Goal: Task Accomplishment & Management: Manage account settings

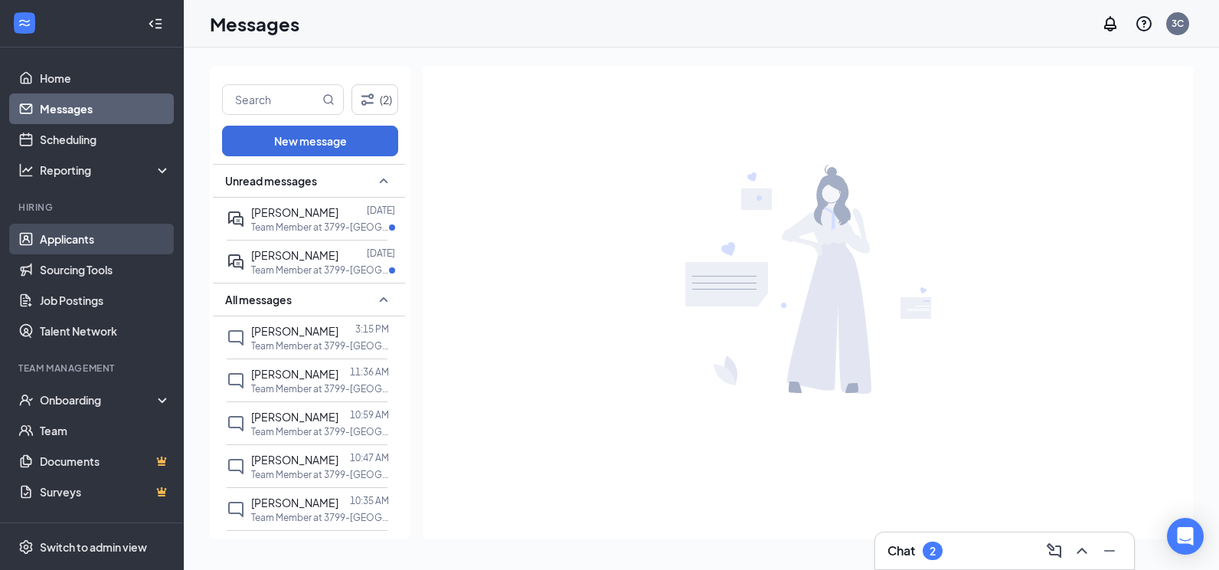
click at [99, 225] on link "Applicants" at bounding box center [105, 239] width 131 height 31
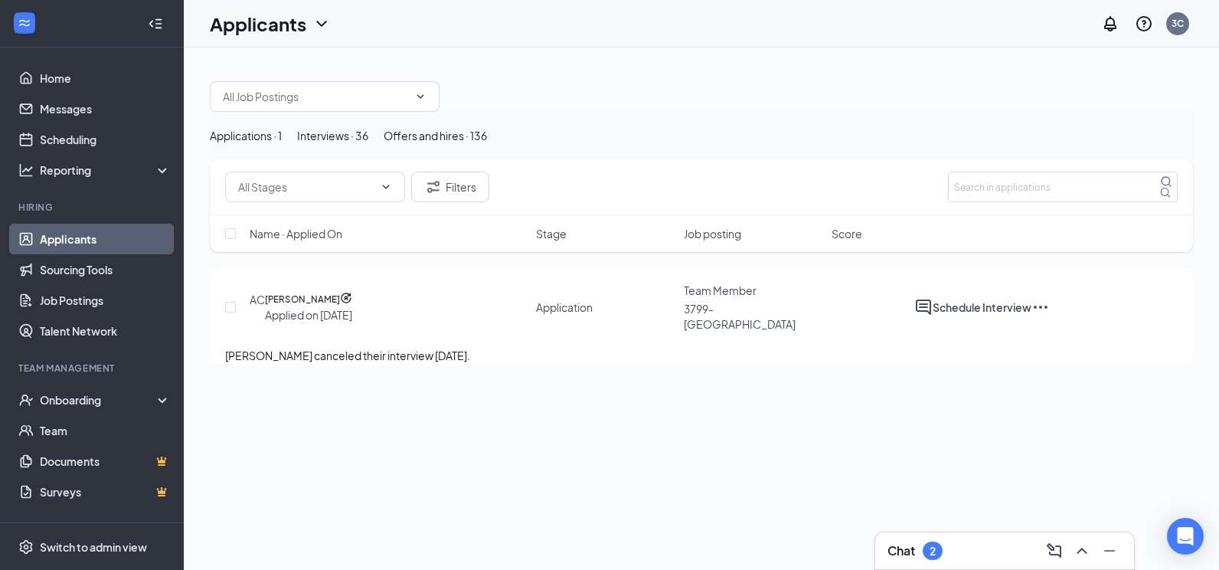
click at [368, 144] on div "Interviews · 36" at bounding box center [332, 135] width 71 height 17
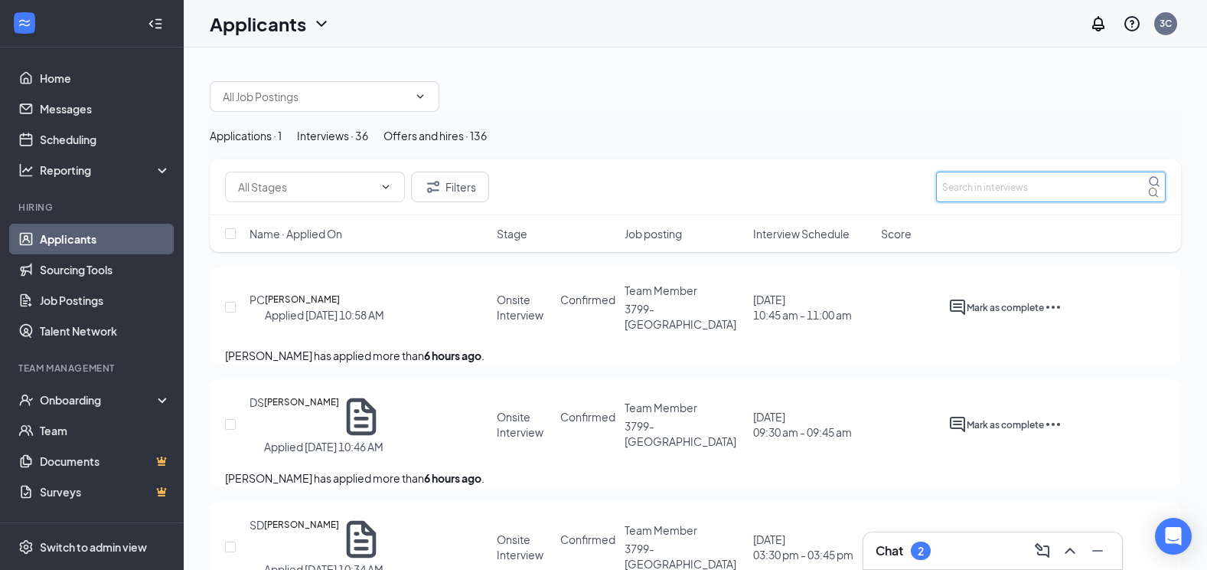
click at [979, 202] on input "text" at bounding box center [1051, 186] width 230 height 31
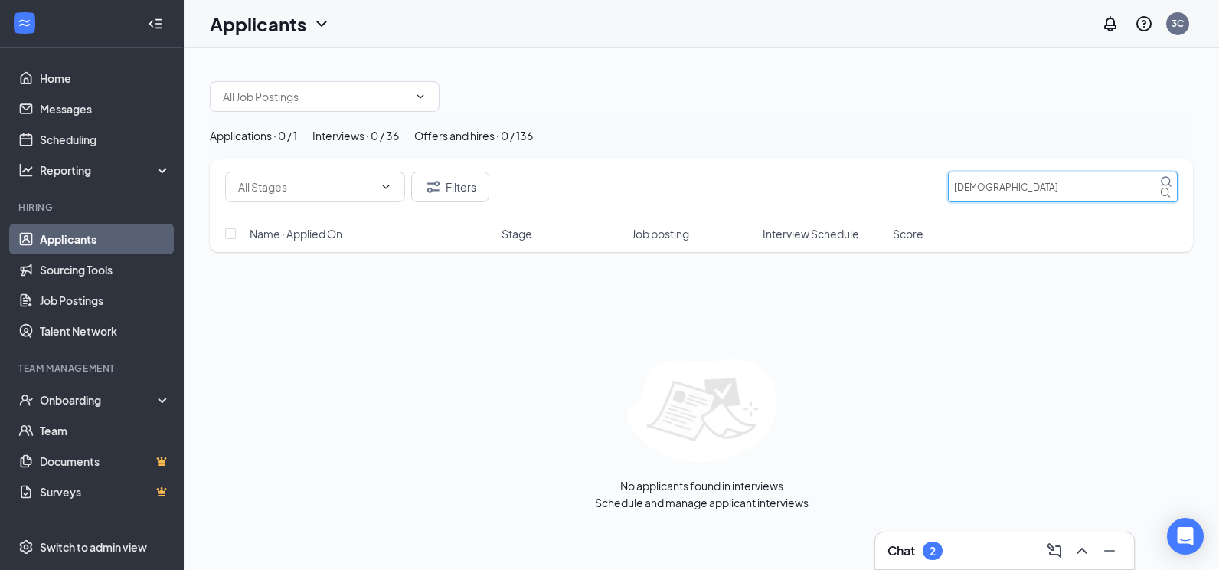
type input "[DEMOGRAPHIC_DATA]"
click at [297, 144] on div "Applications · 0 / 1" at bounding box center [253, 135] width 87 height 17
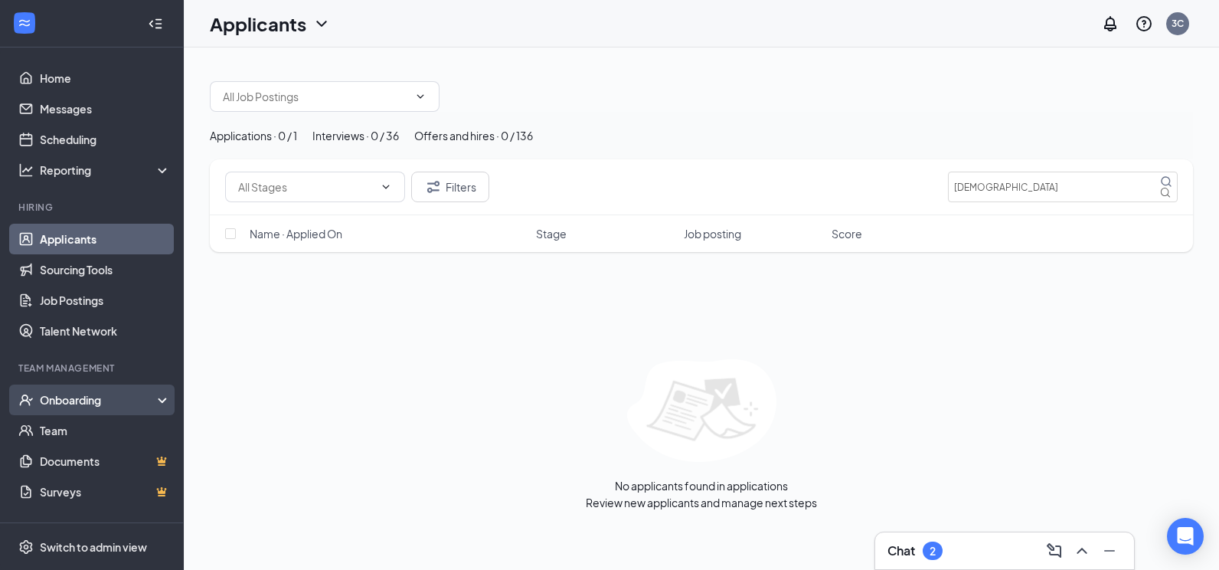
click at [98, 401] on div "Onboarding" at bounding box center [99, 399] width 118 height 15
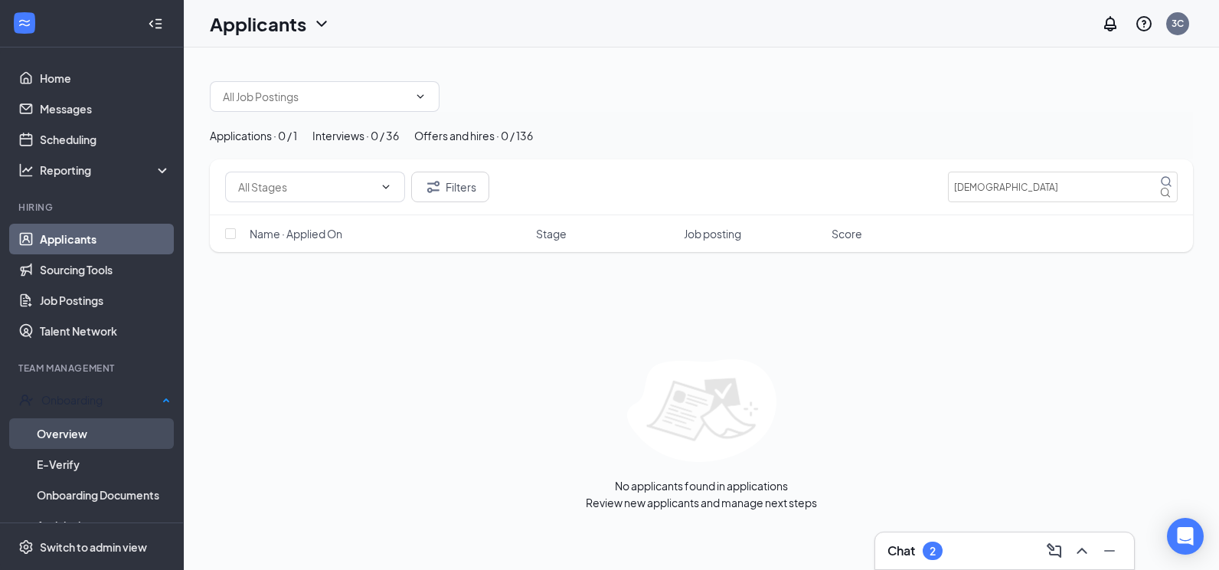
click at [103, 424] on link "Overview" at bounding box center [104, 433] width 134 height 31
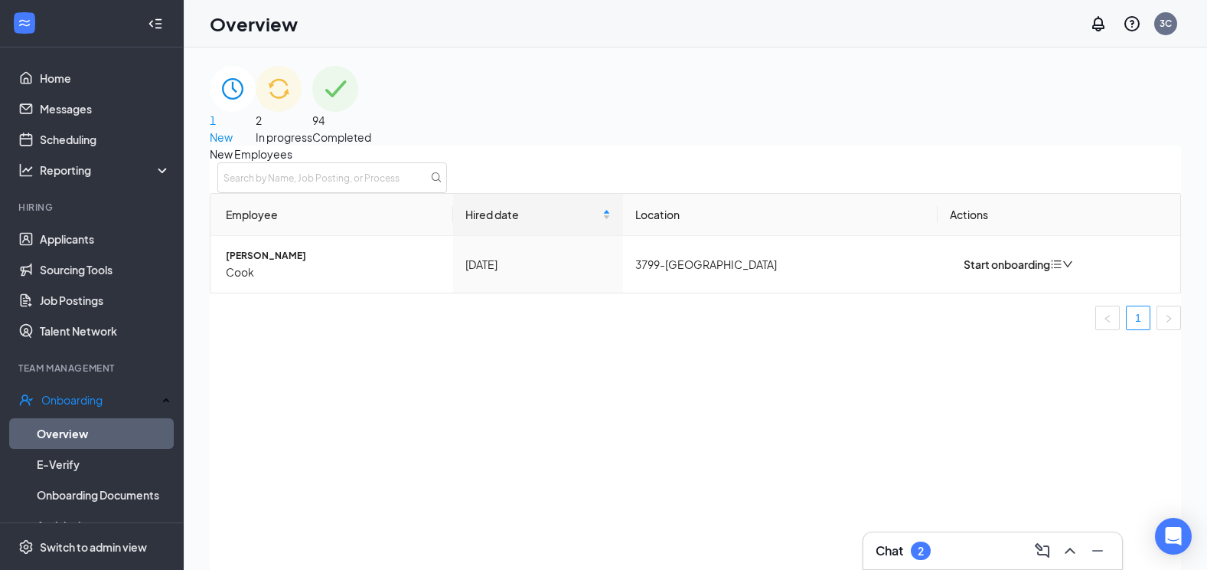
click at [312, 104] on div "2 In progress" at bounding box center [284, 106] width 57 height 80
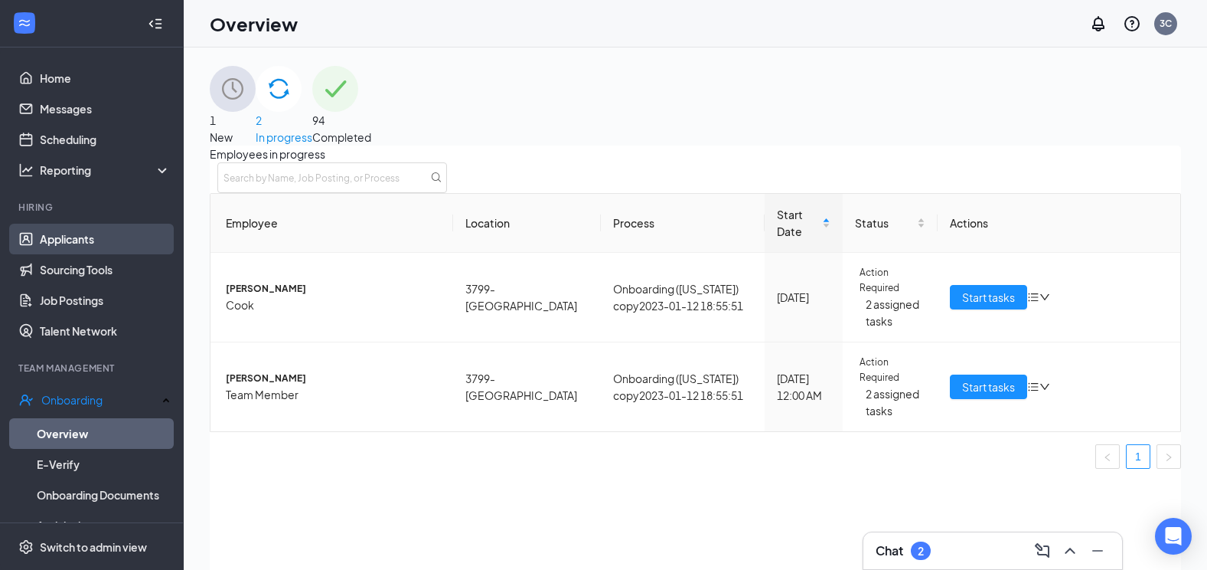
click at [57, 225] on link "Applicants" at bounding box center [105, 239] width 131 height 31
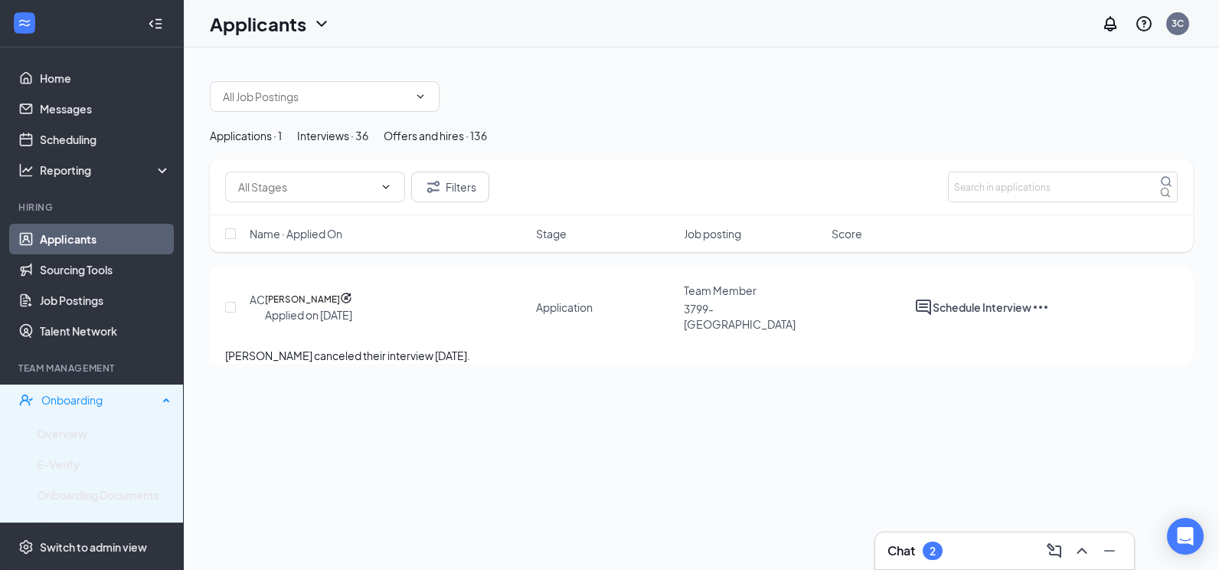
click at [110, 388] on div "Onboarding" at bounding box center [92, 399] width 184 height 31
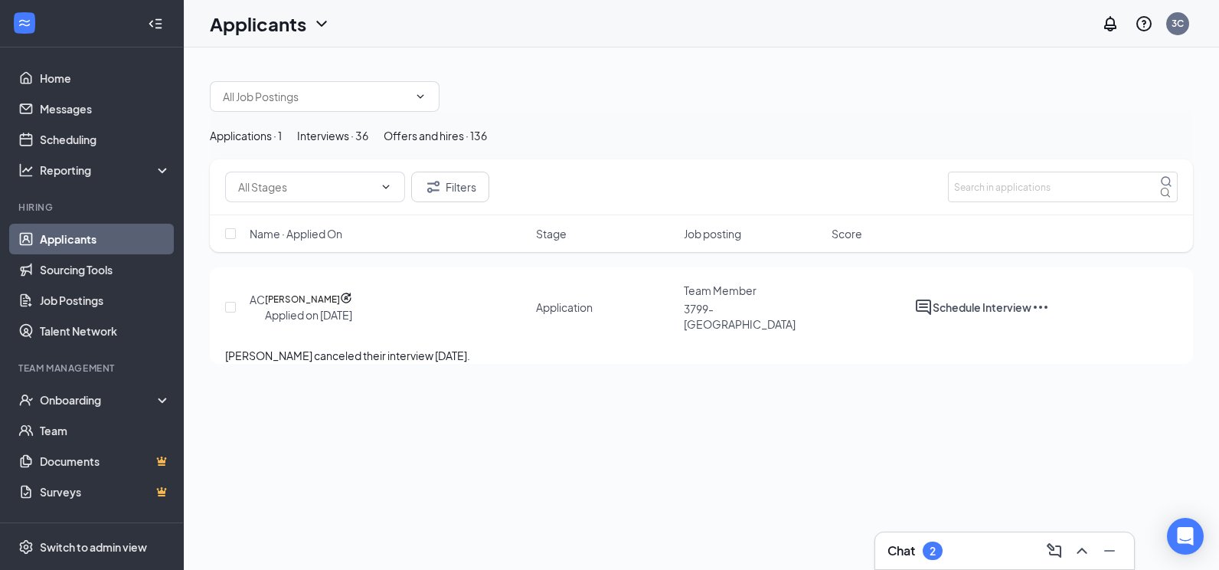
click at [73, 237] on link "Applicants" at bounding box center [105, 239] width 131 height 31
click at [368, 144] on div "Interviews · 36" at bounding box center [332, 135] width 71 height 17
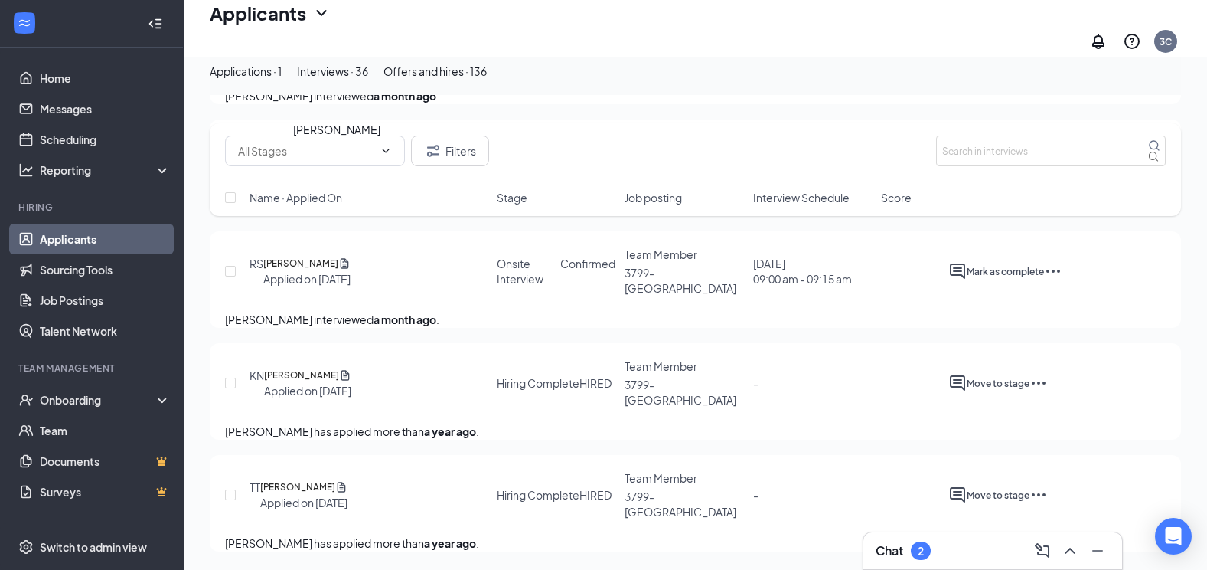
scroll to position [3963, 0]
click at [276, 80] on div "Applications · 1" at bounding box center [246, 71] width 72 height 17
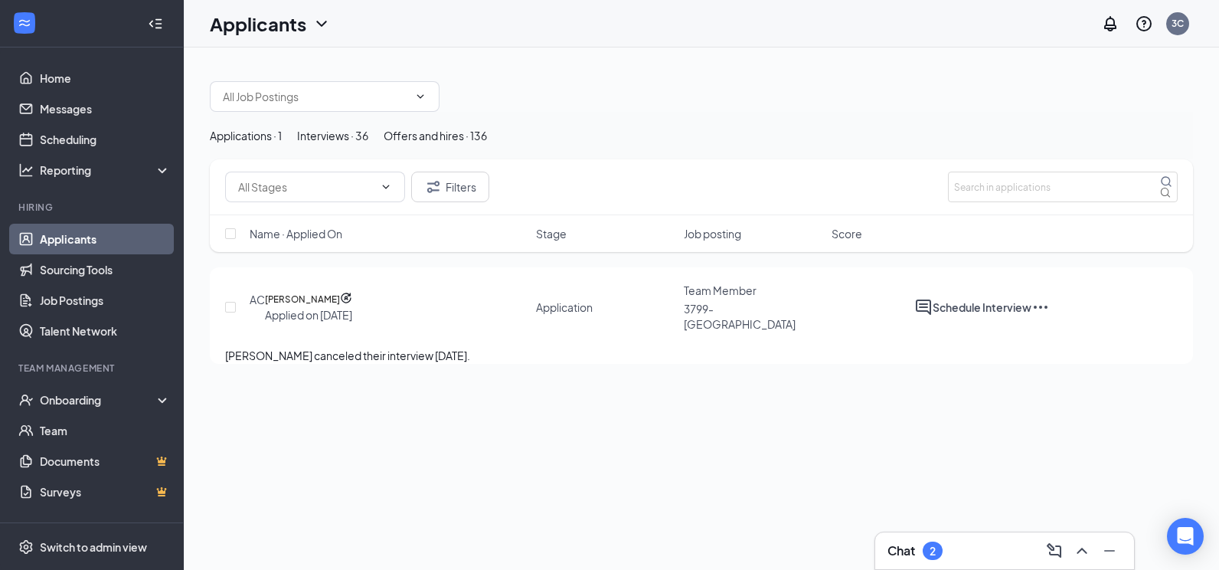
click at [487, 143] on div "Offers and hires · 136" at bounding box center [435, 135] width 103 height 17
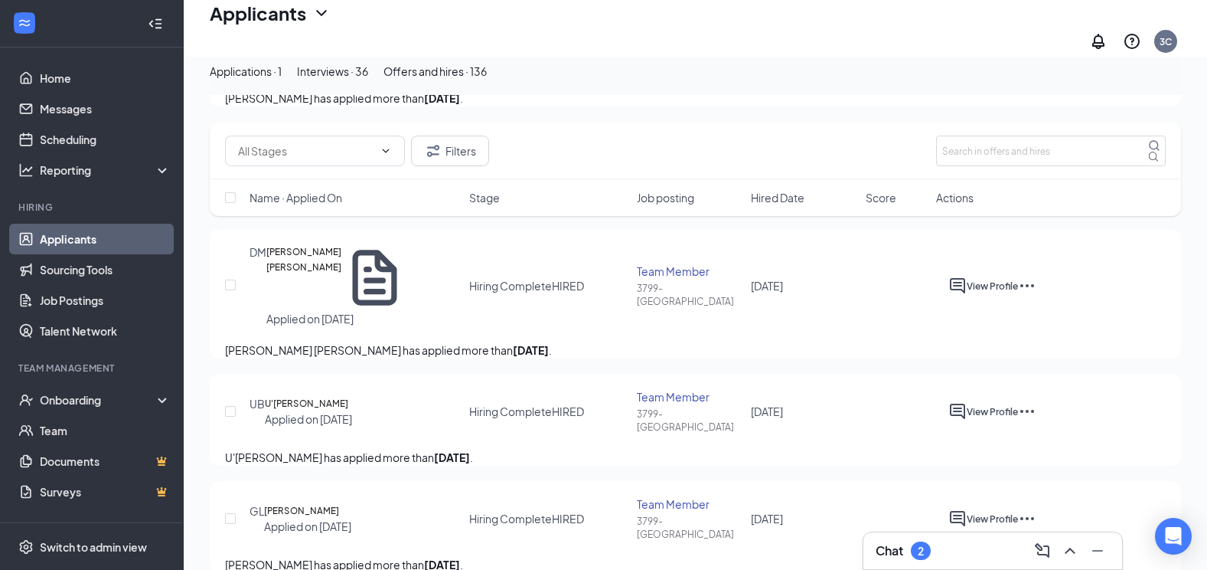
scroll to position [3598, 0]
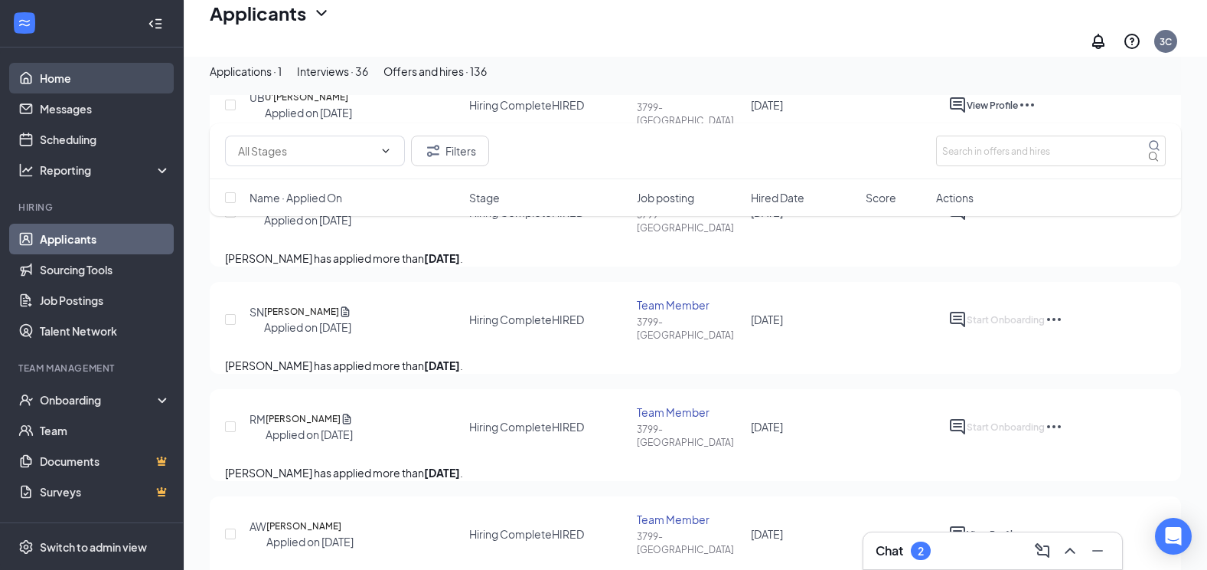
click at [96, 76] on link "Home" at bounding box center [105, 78] width 131 height 31
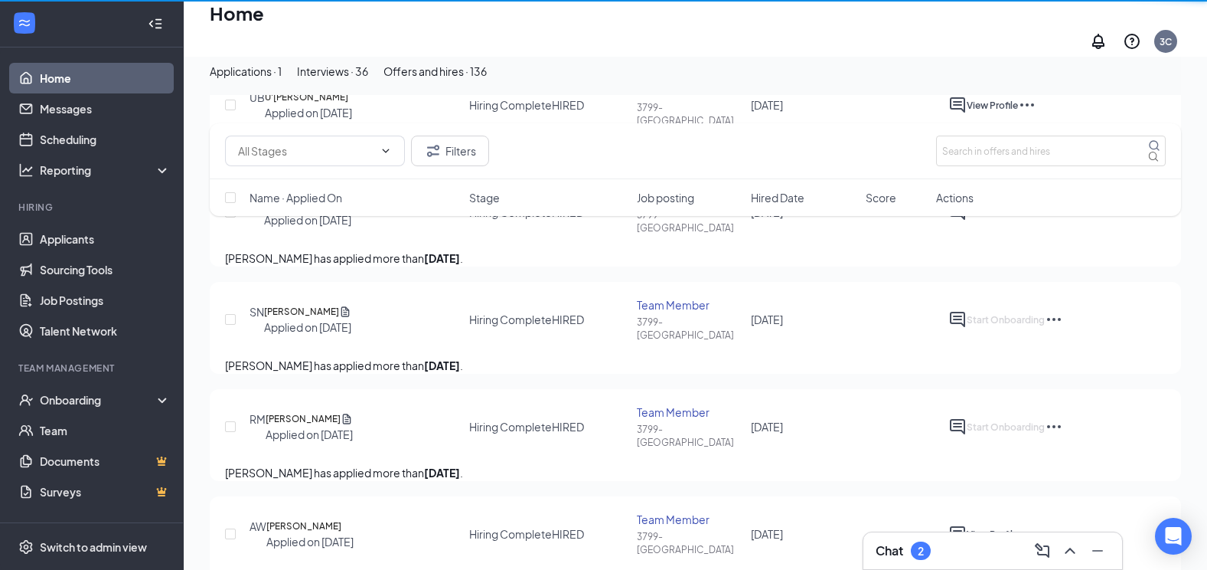
scroll to position [32, 0]
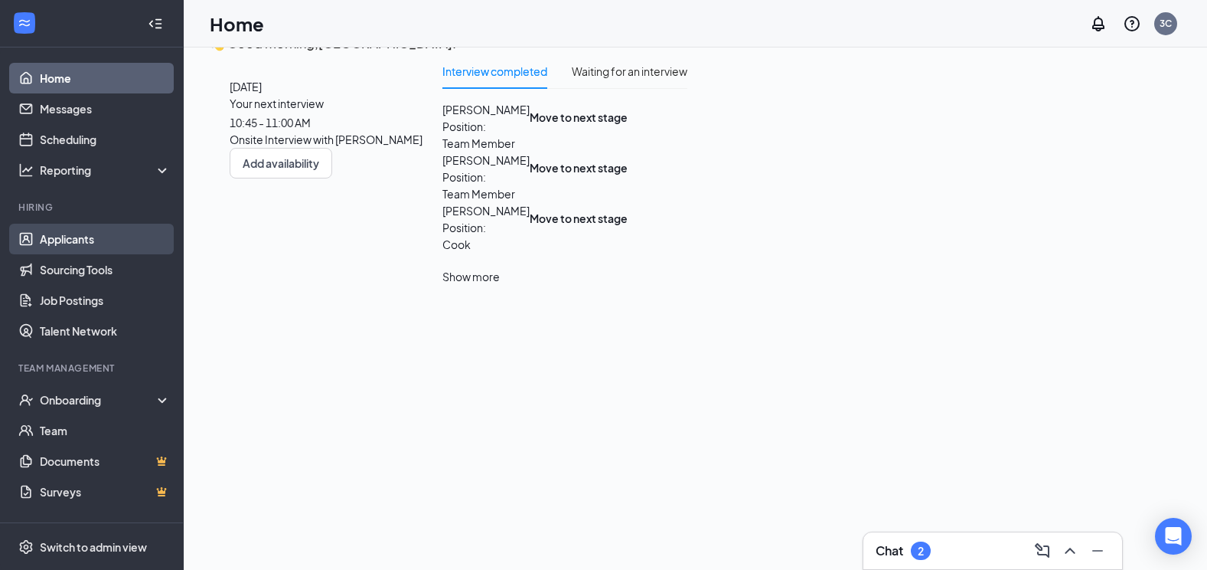
click at [64, 244] on link "Applicants" at bounding box center [105, 239] width 131 height 31
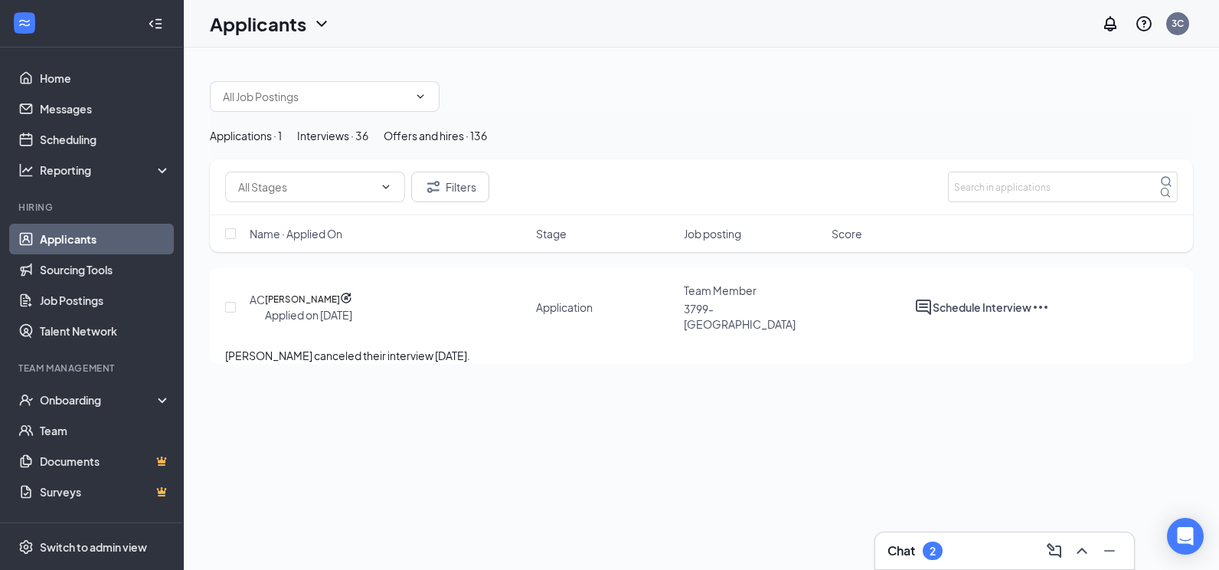
click at [1050, 316] on icon "Ellipses" at bounding box center [1040, 307] width 18 height 18
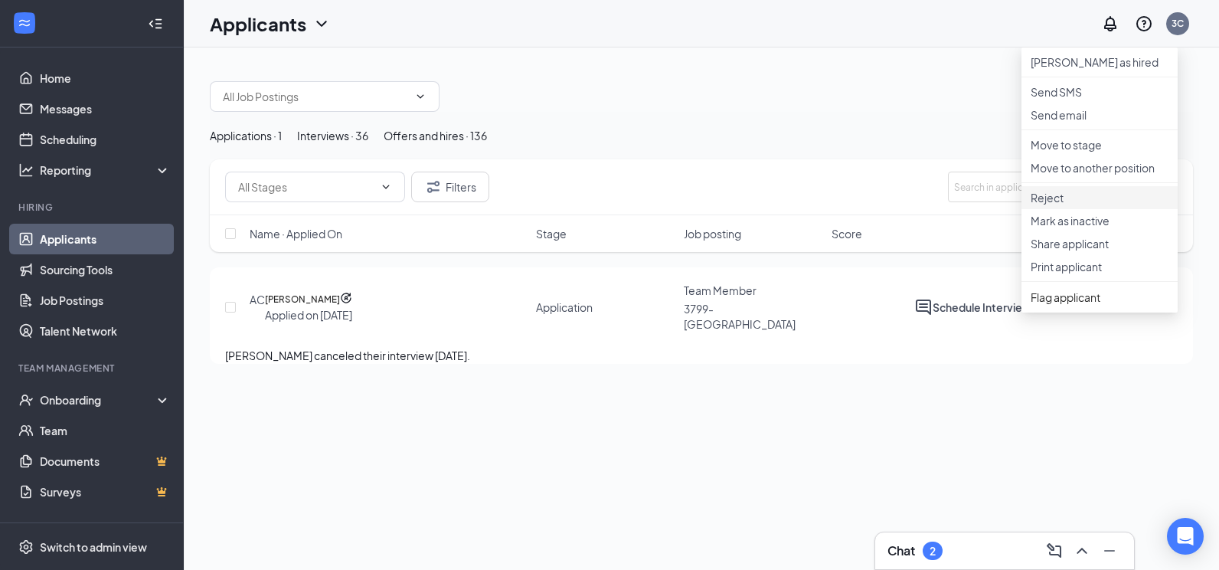
click at [1052, 205] on p "Reject" at bounding box center [1099, 197] width 138 height 15
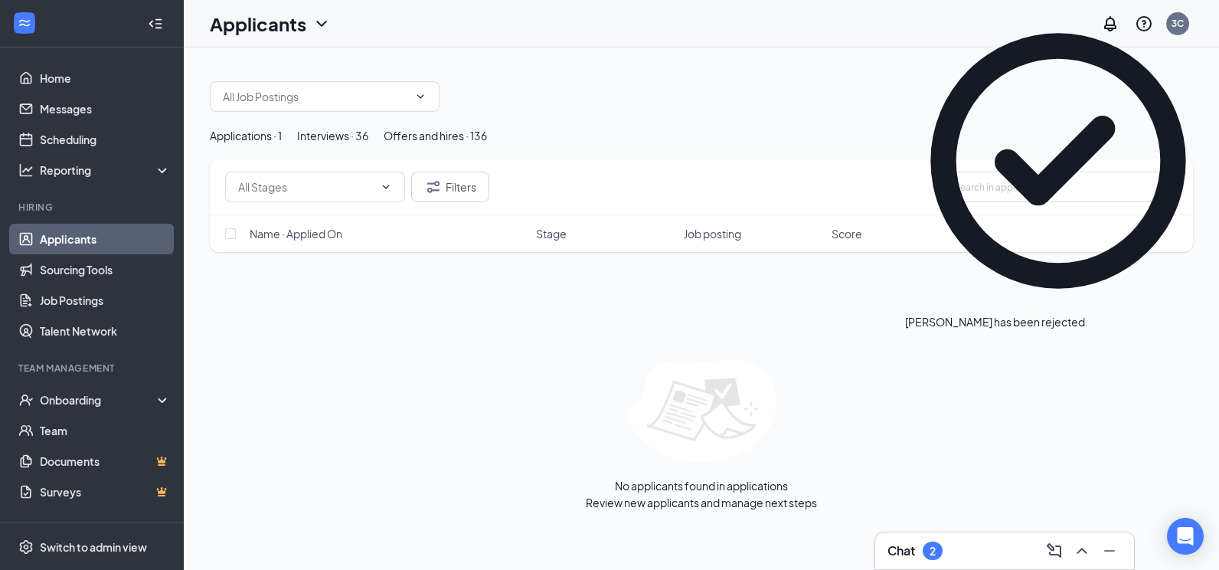
click at [368, 144] on div "Interviews · 36" at bounding box center [332, 135] width 71 height 17
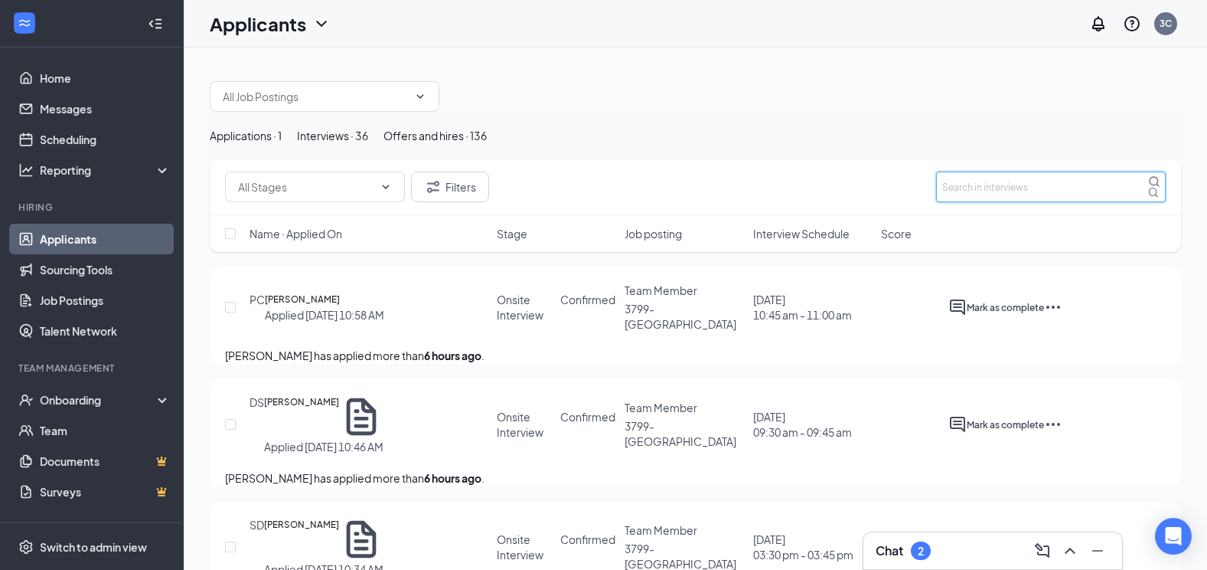
click at [969, 202] on input "text" at bounding box center [1051, 186] width 230 height 31
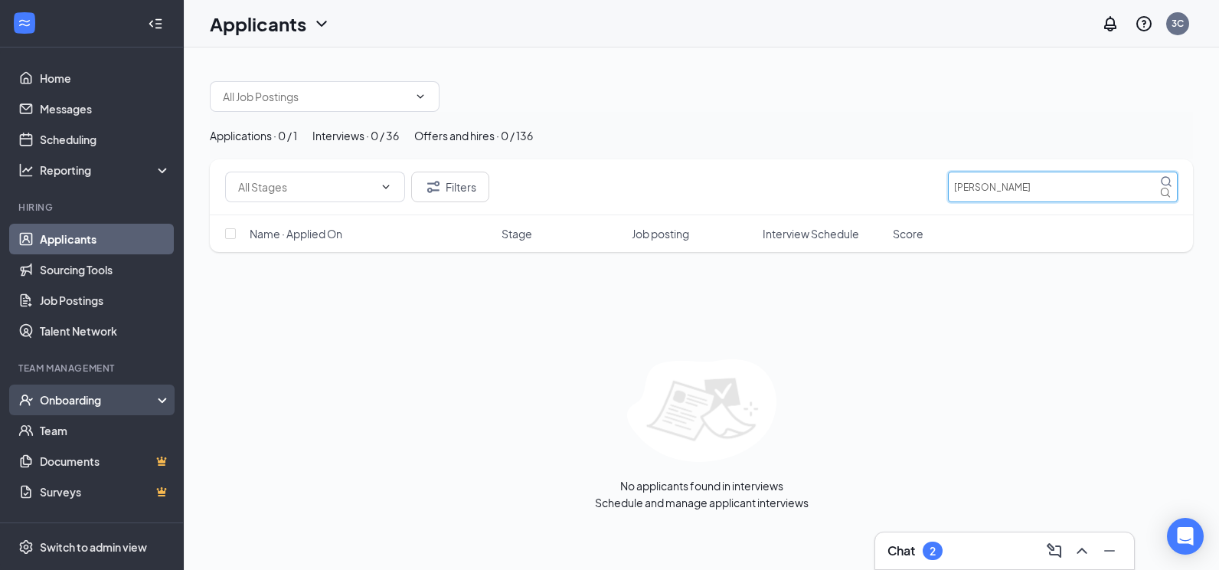
type input "riess"
click at [99, 393] on div "Onboarding" at bounding box center [99, 399] width 118 height 15
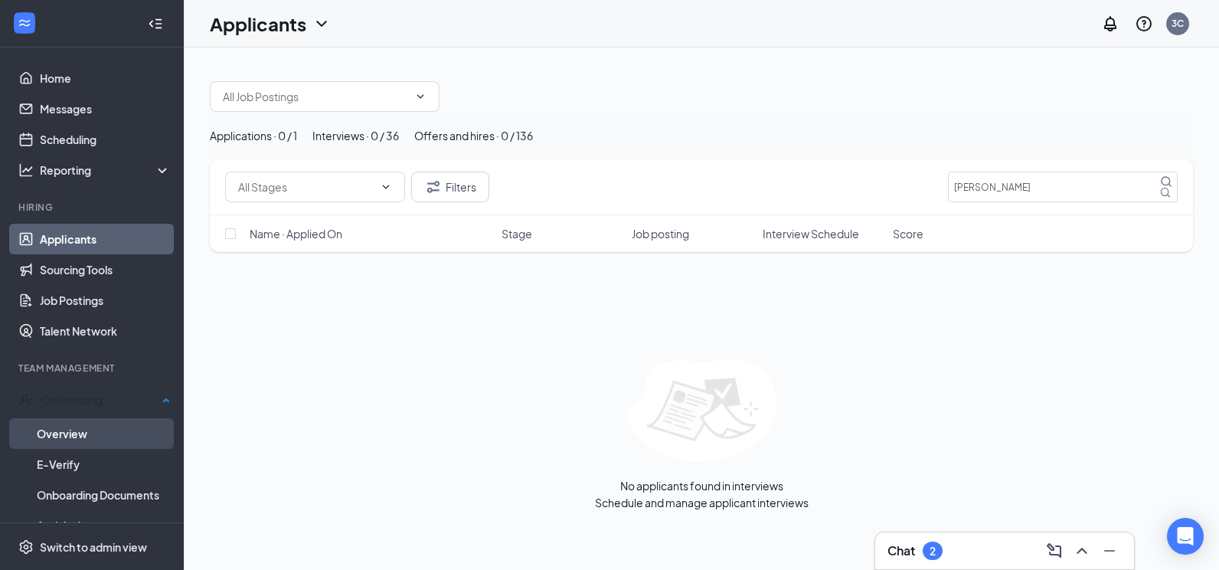
click at [104, 427] on link "Overview" at bounding box center [104, 433] width 134 height 31
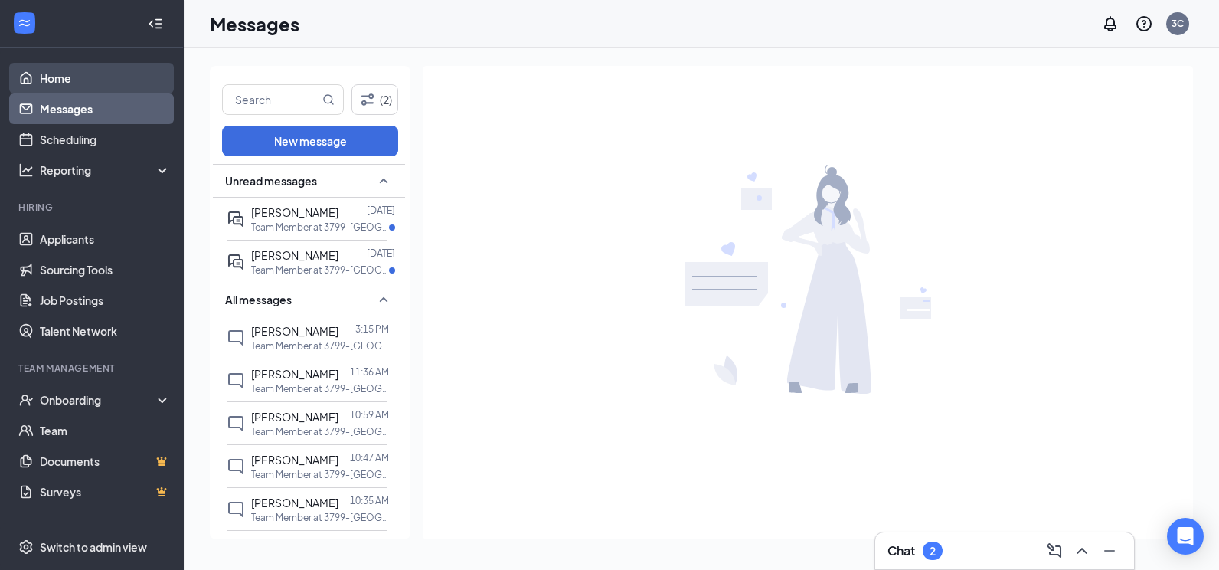
click at [132, 83] on link "Home" at bounding box center [105, 78] width 131 height 31
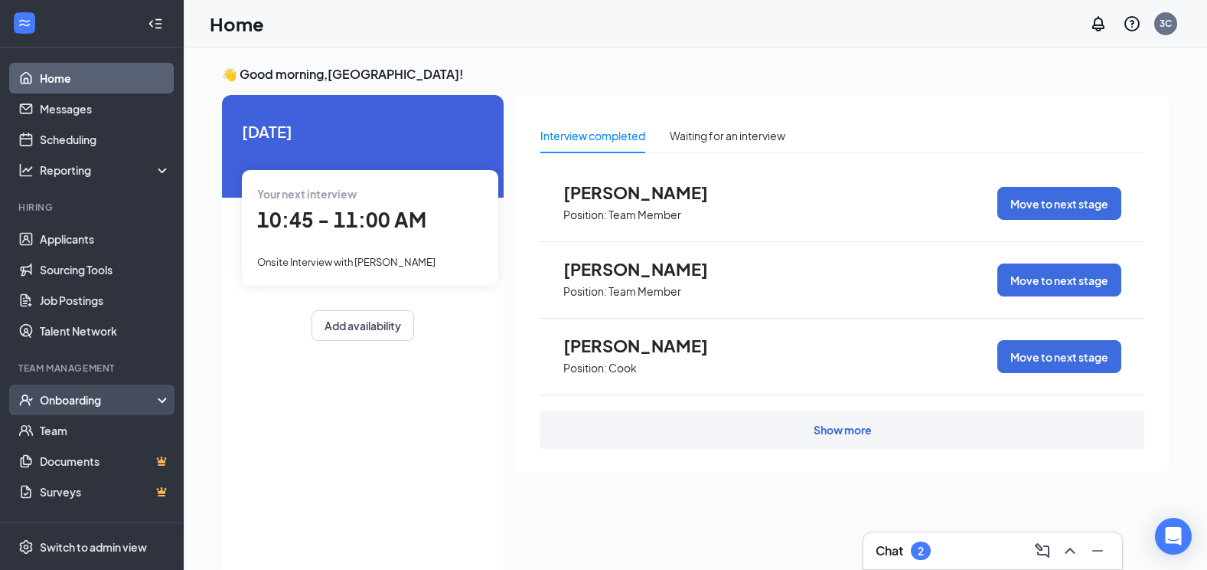
click at [105, 394] on div "Onboarding" at bounding box center [99, 399] width 118 height 15
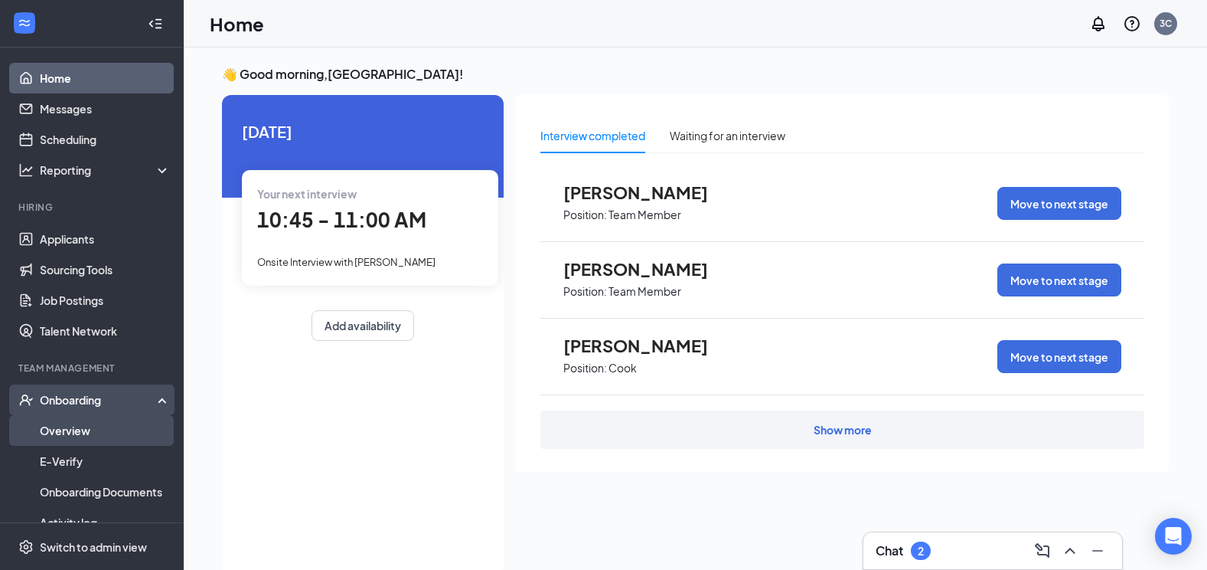
click at [93, 429] on link "Overview" at bounding box center [105, 430] width 131 height 31
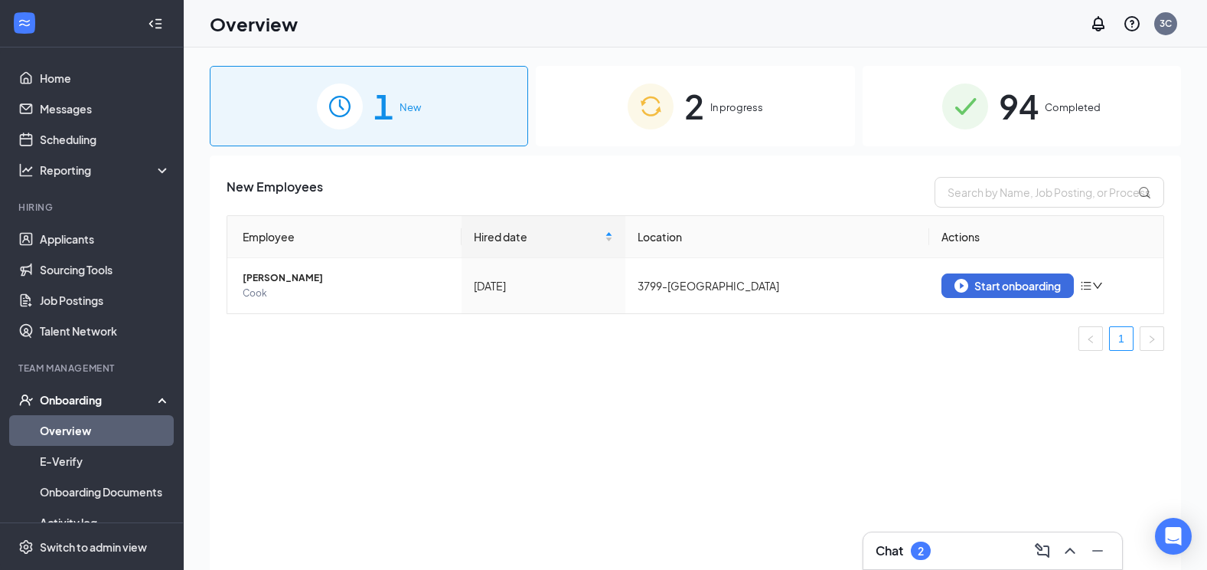
click at [638, 117] on img at bounding box center [651, 106] width 46 height 46
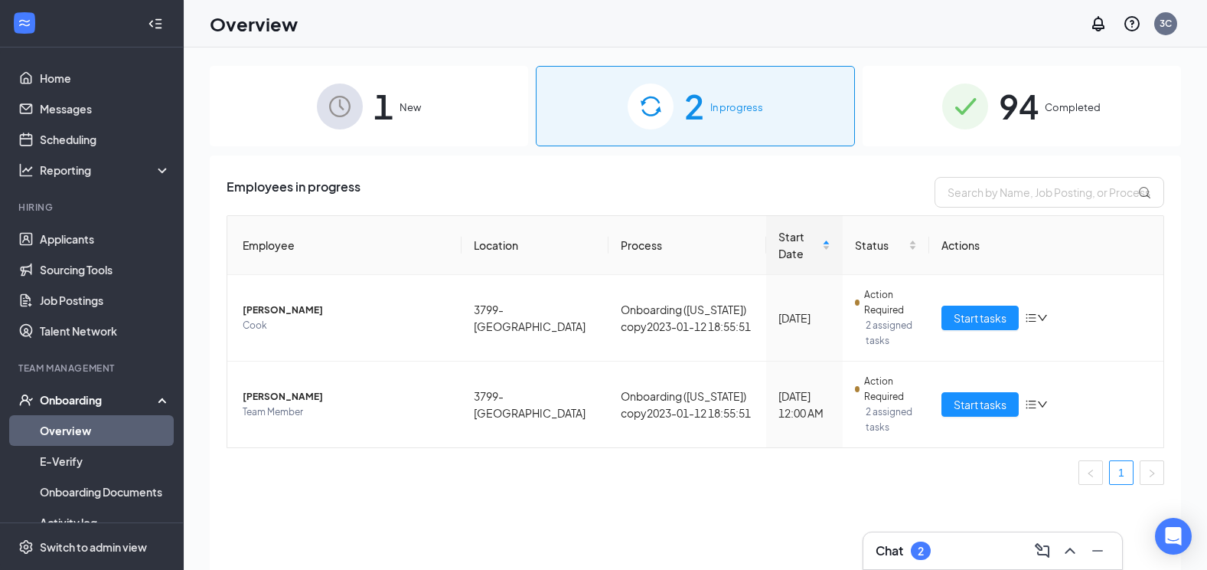
click at [159, 398] on icon at bounding box center [165, 398] width 12 height 0
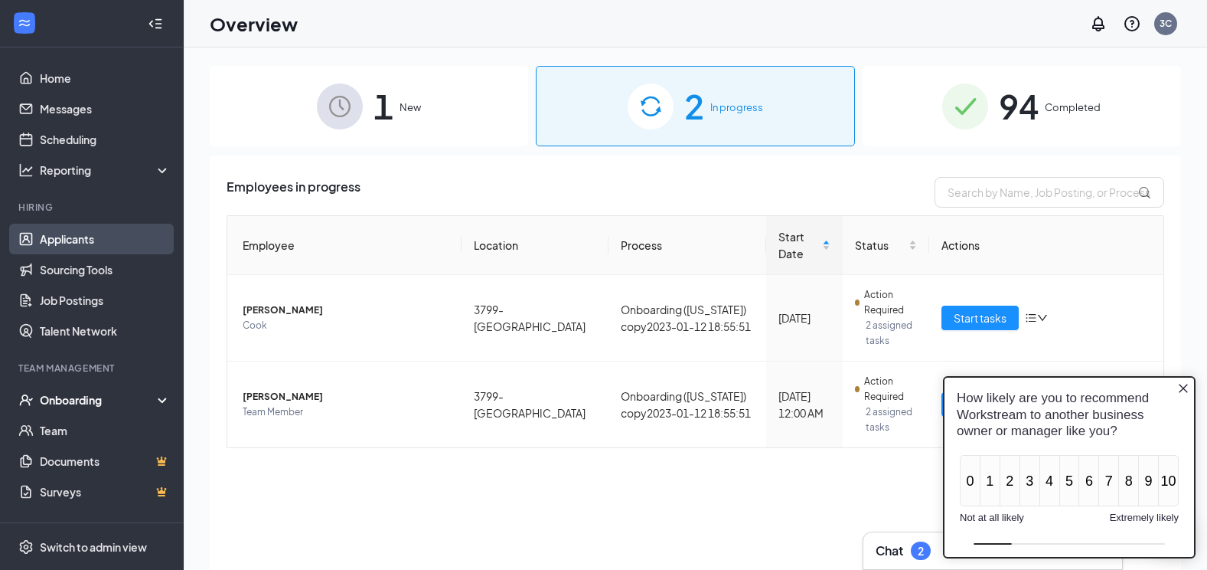
click at [93, 248] on link "Applicants" at bounding box center [105, 239] width 131 height 31
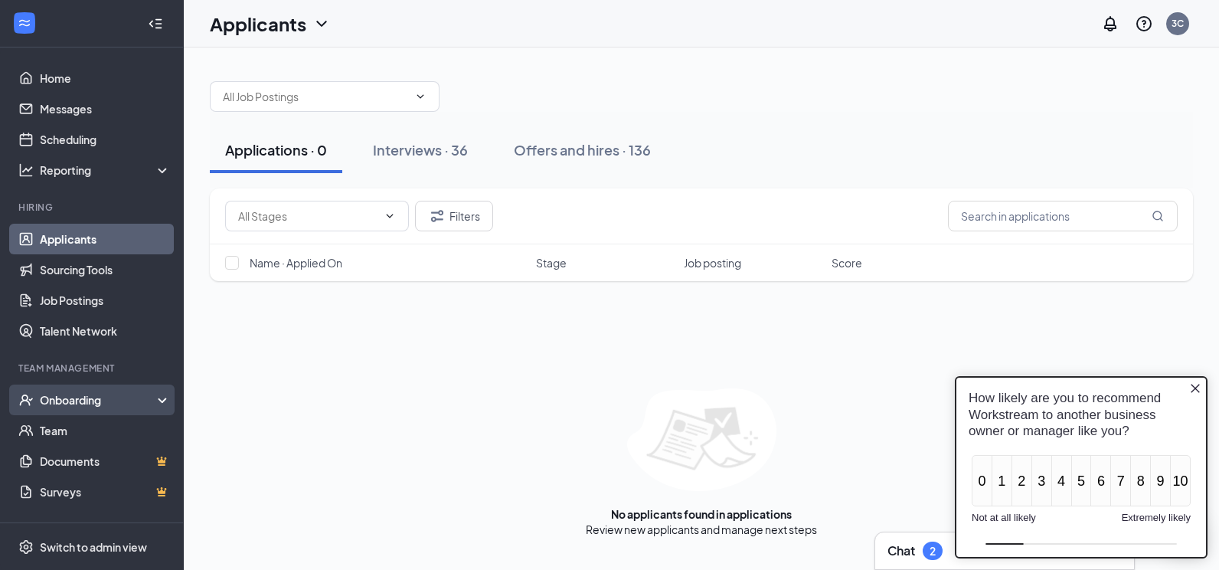
click at [84, 399] on div "Onboarding" at bounding box center [99, 399] width 118 height 15
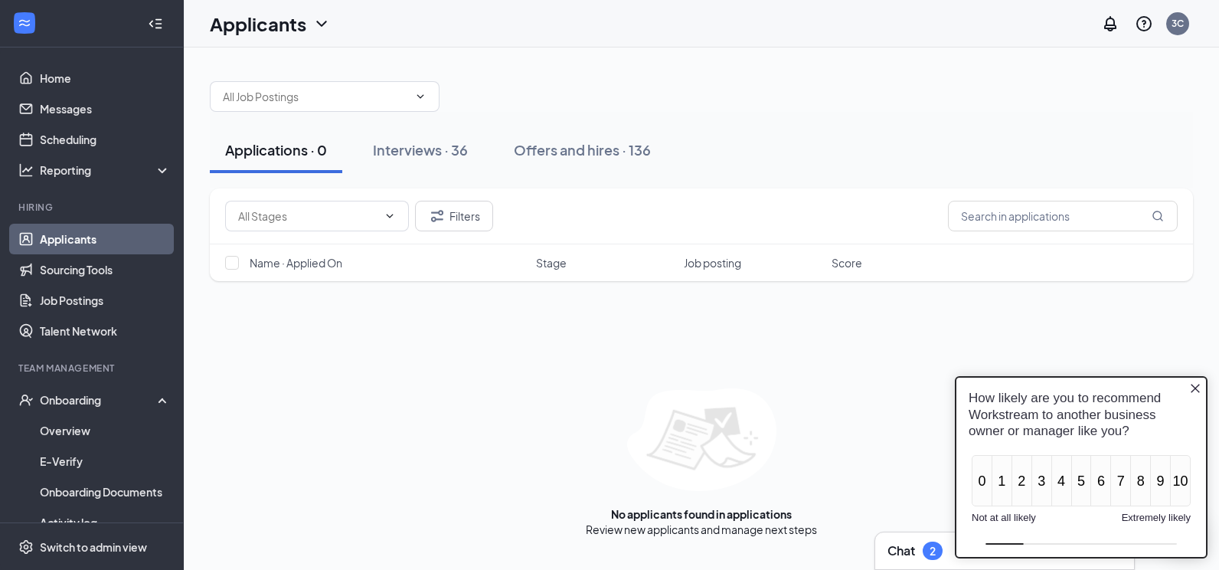
click at [68, 230] on link "Applicants" at bounding box center [105, 239] width 131 height 31
click at [46, 397] on div "Onboarding" at bounding box center [99, 399] width 118 height 15
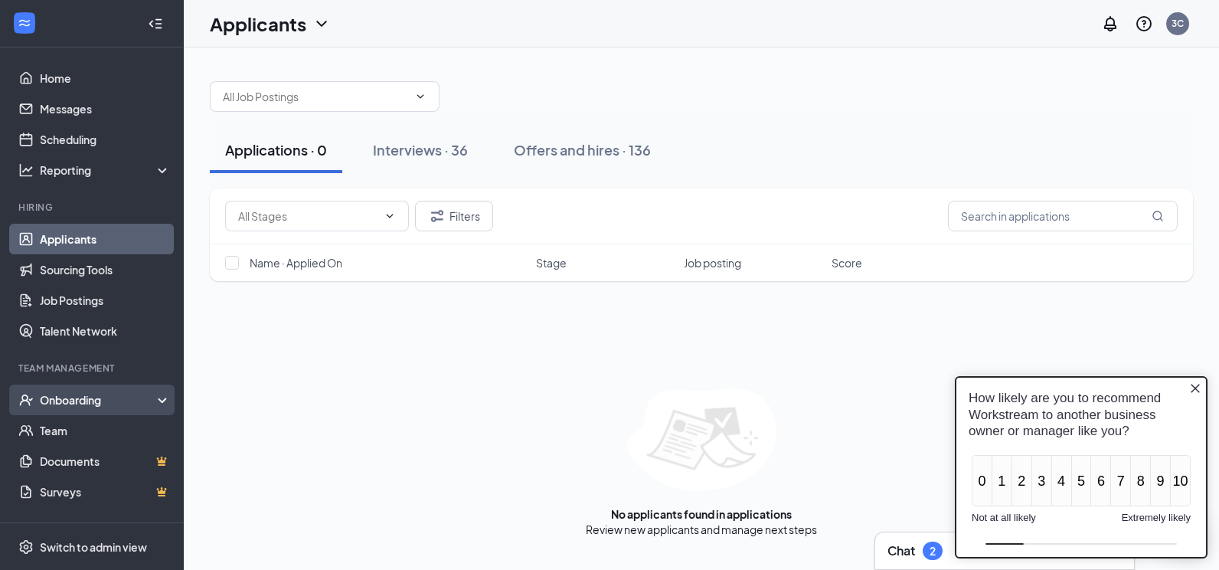
click at [60, 385] on li "Onboarding Overview E-Verify Onboarding Documents Activity log" at bounding box center [91, 399] width 183 height 31
click at [56, 397] on div "Onboarding" at bounding box center [99, 399] width 118 height 15
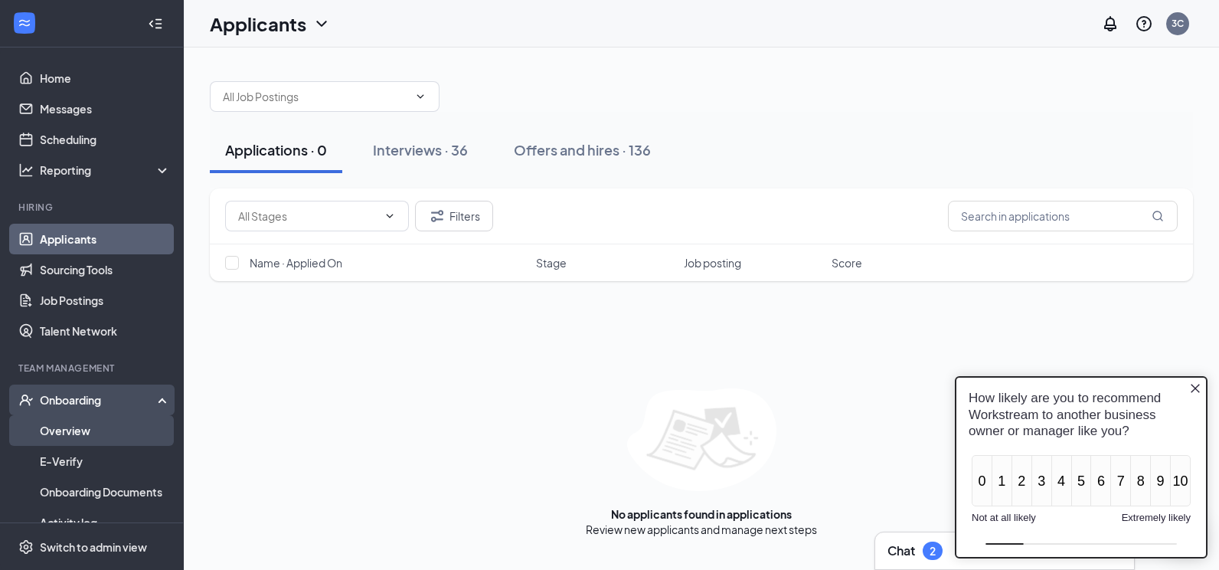
click at [60, 419] on link "Overview" at bounding box center [105, 430] width 131 height 31
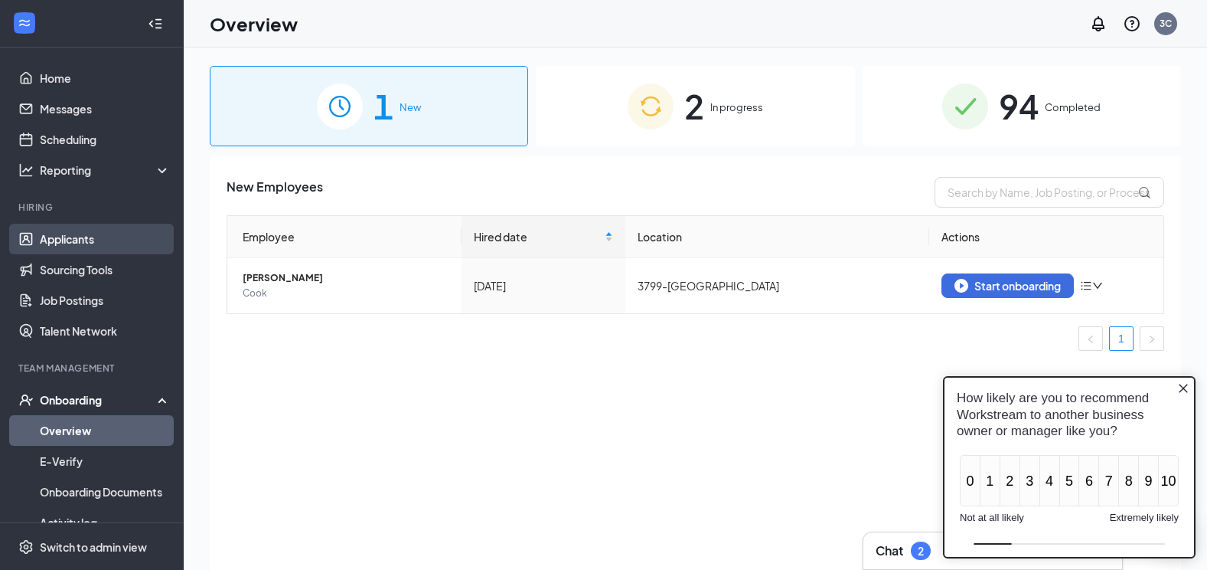
click at [80, 237] on link "Applicants" at bounding box center [105, 239] width 131 height 31
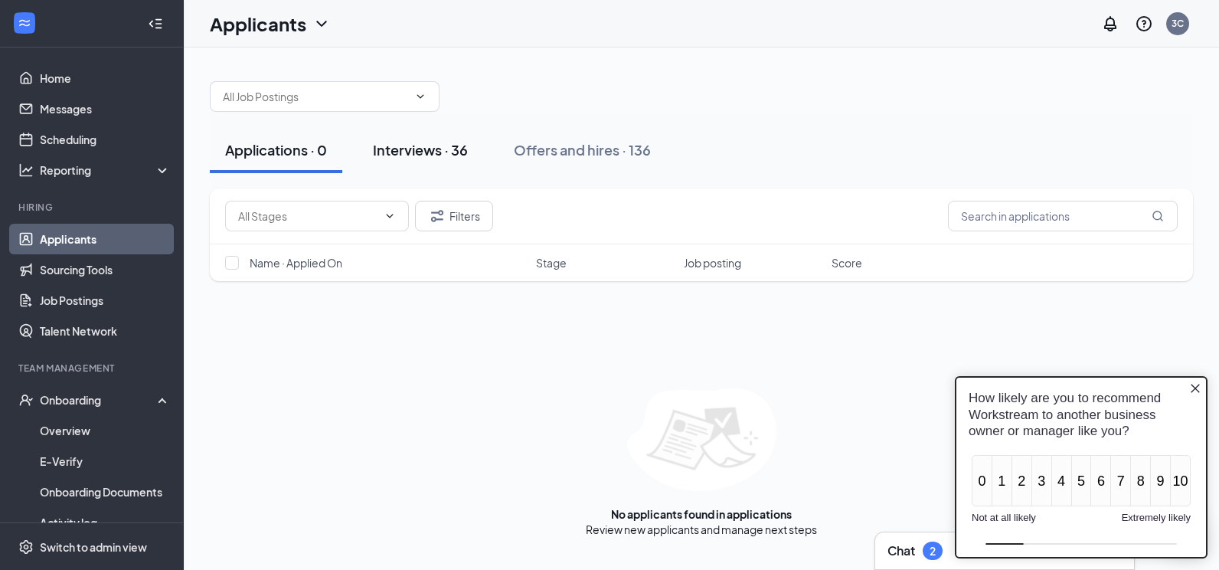
click at [416, 147] on div "Interviews · 36" at bounding box center [420, 149] width 95 height 19
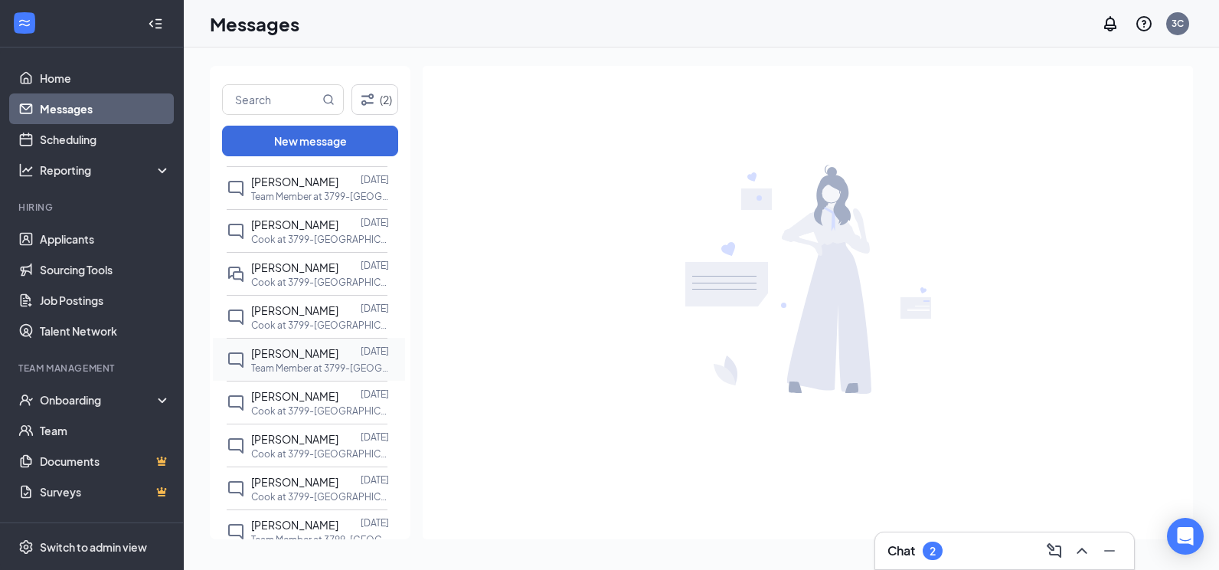
scroll to position [995, 0]
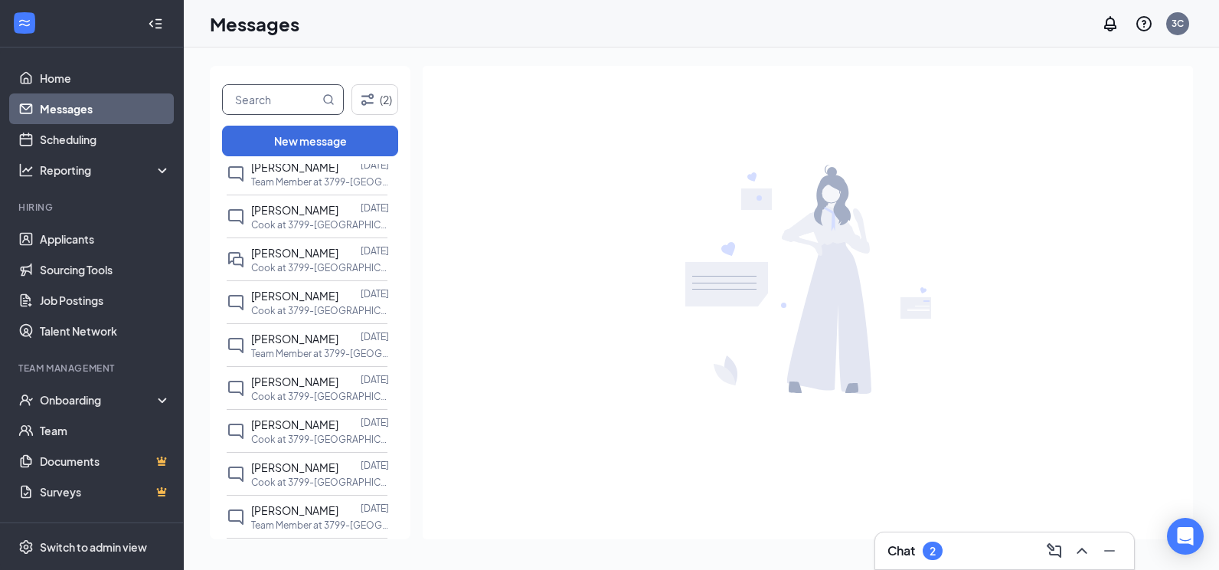
click at [269, 104] on input "text" at bounding box center [271, 99] width 96 height 29
type input "christian"
click at [324, 97] on icon "MagnifyingGlass" at bounding box center [329, 99] width 10 height 10
click at [330, 96] on icon "MagnifyingGlass" at bounding box center [329, 99] width 10 height 10
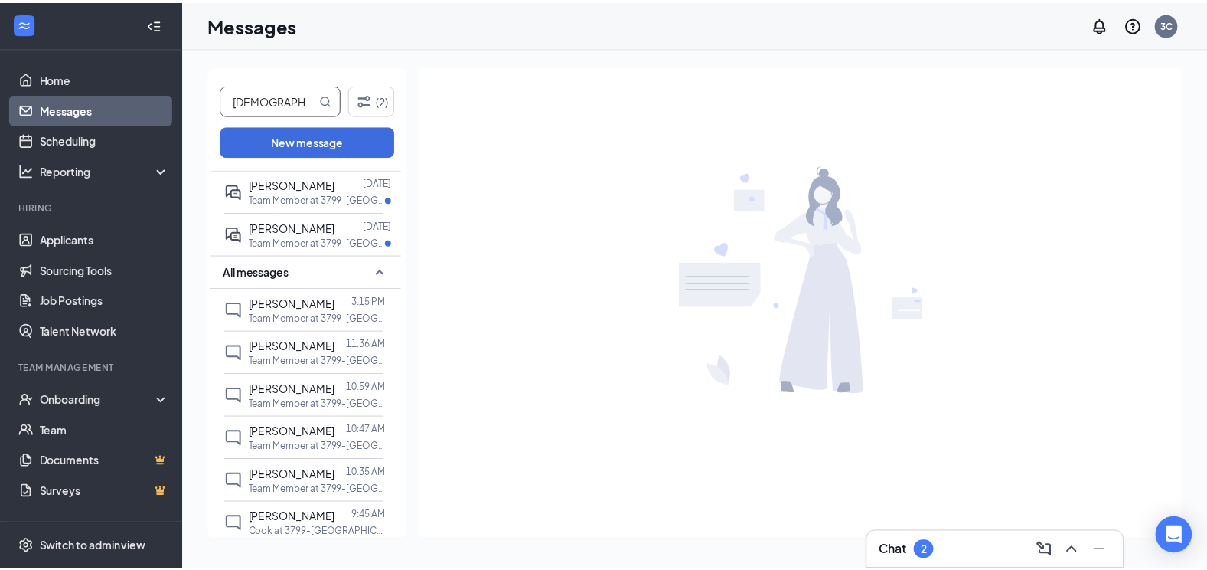
scroll to position [0, 0]
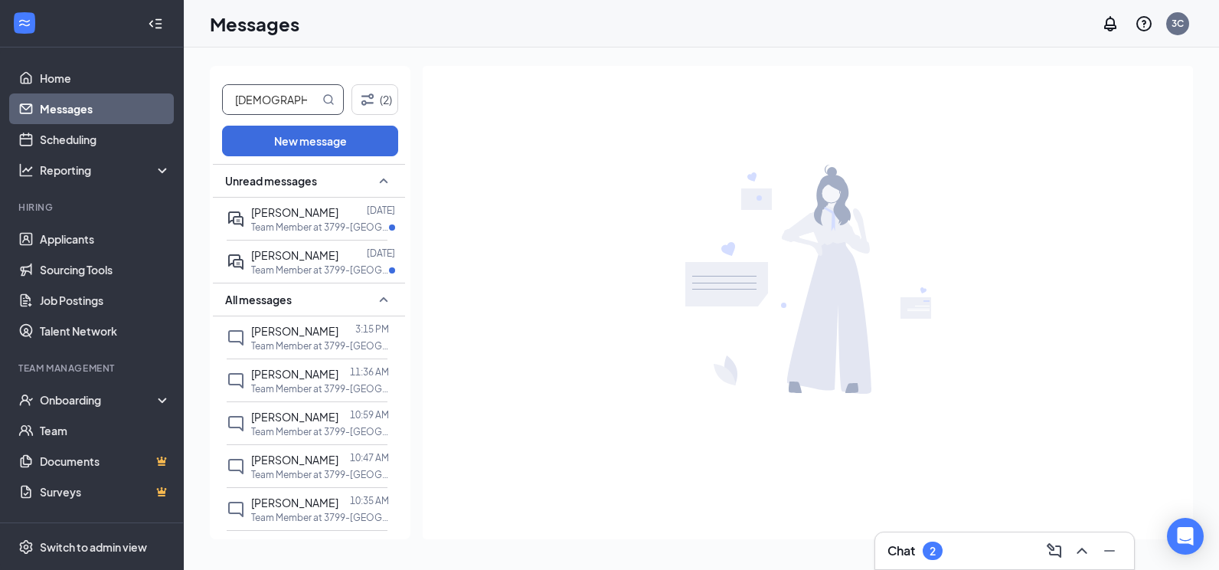
click at [331, 99] on icon "MagnifyingGlass" at bounding box center [328, 99] width 12 height 12
click at [381, 96] on button "(2)" at bounding box center [374, 99] width 47 height 31
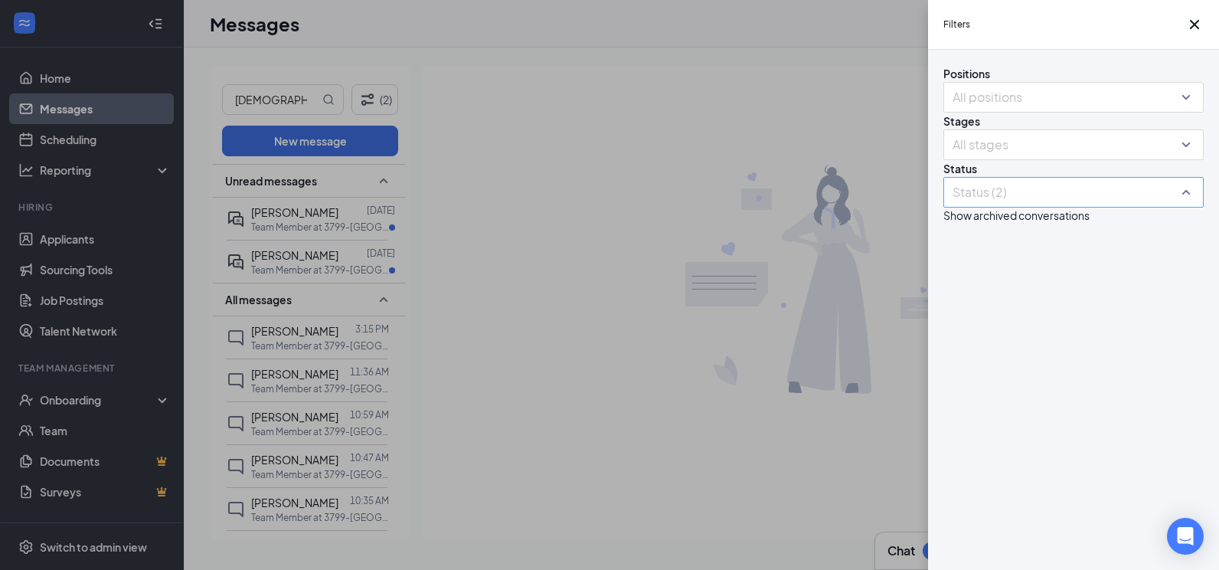
click at [996, 204] on div at bounding box center [1065, 192] width 237 height 24
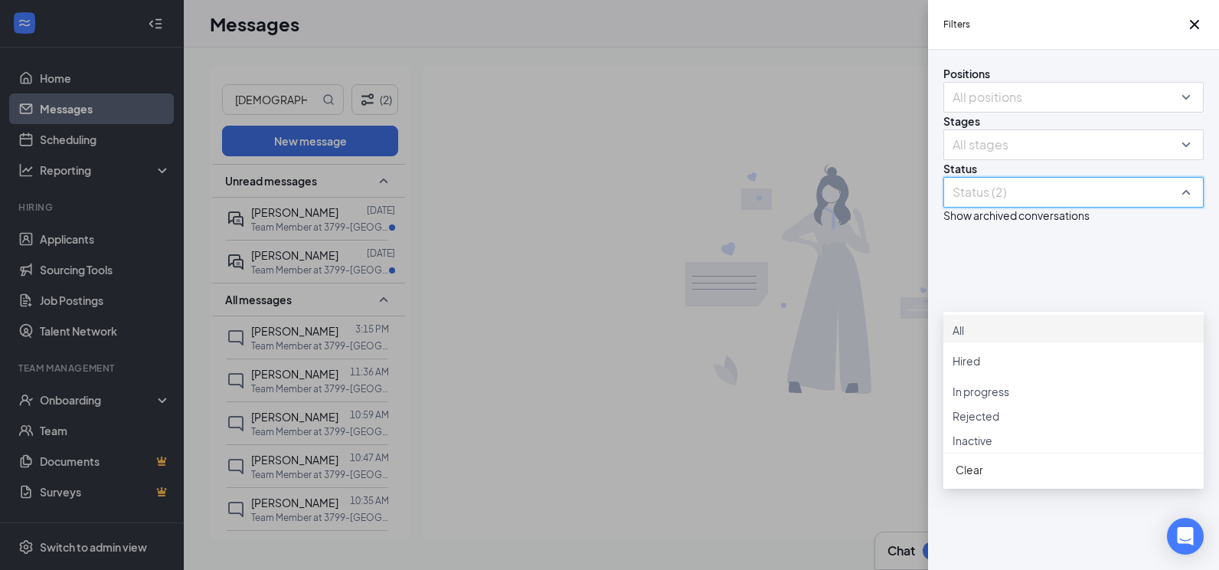
click at [996, 204] on div at bounding box center [1065, 192] width 237 height 24
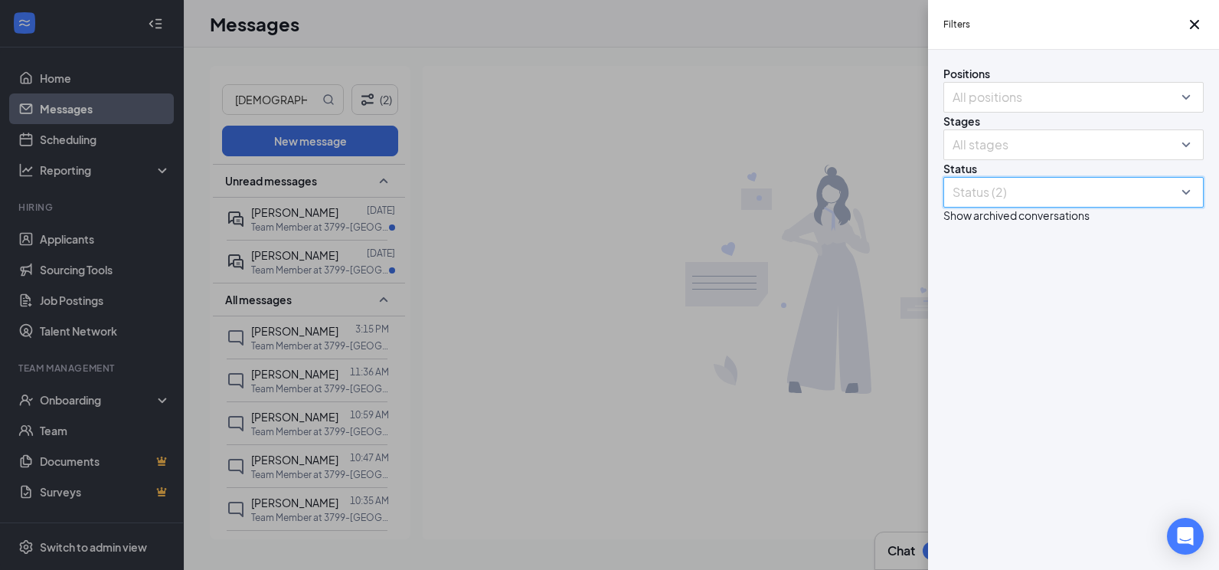
click at [82, 115] on div "Filters Positions All positions Stages All stages Status Status (2) Show archiv…" at bounding box center [609, 285] width 1219 height 570
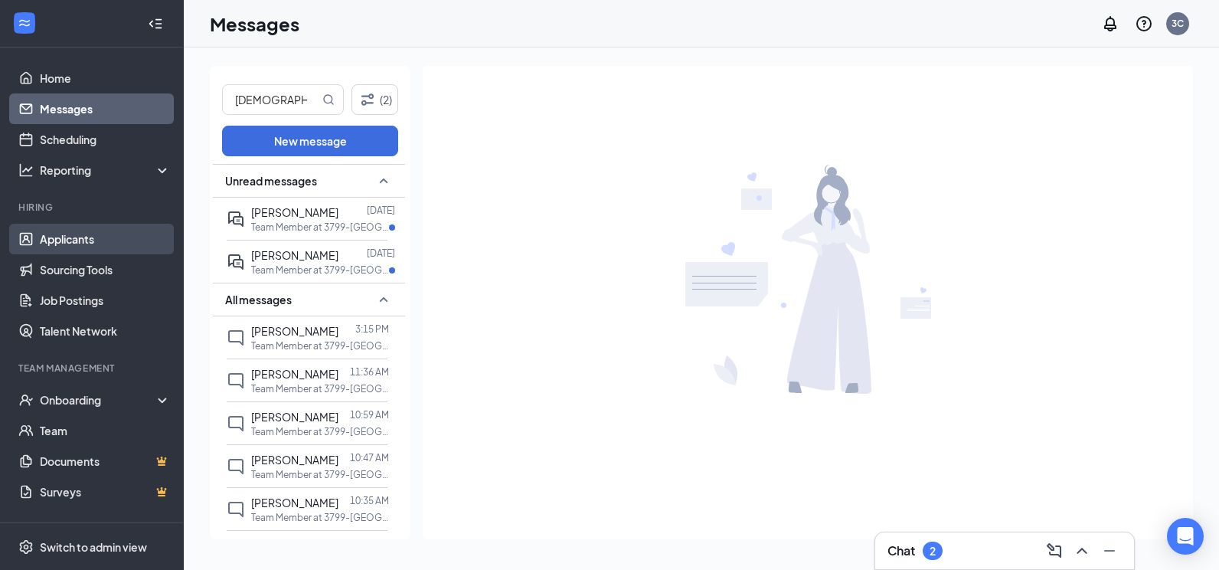
click at [71, 247] on link "Applicants" at bounding box center [105, 239] width 131 height 31
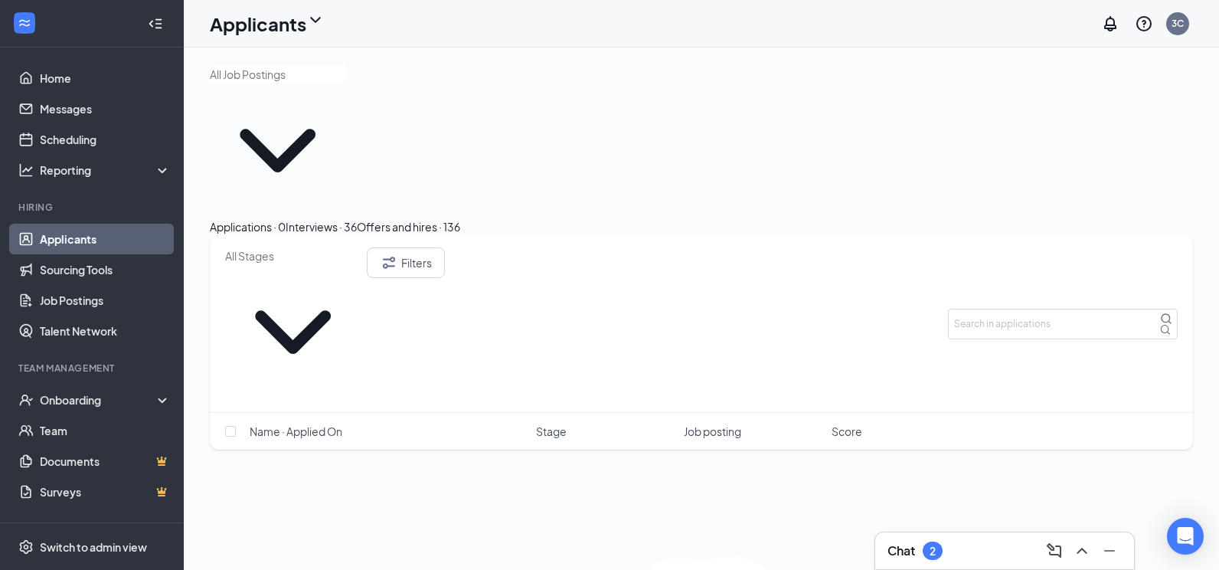
click at [279, 83] on input "text" at bounding box center [278, 74] width 136 height 17
click at [958, 309] on input "text" at bounding box center [1063, 324] width 230 height 31
type input "christian"
click at [387, 218] on div "Interviews · 0 / 36" at bounding box center [344, 226] width 87 height 17
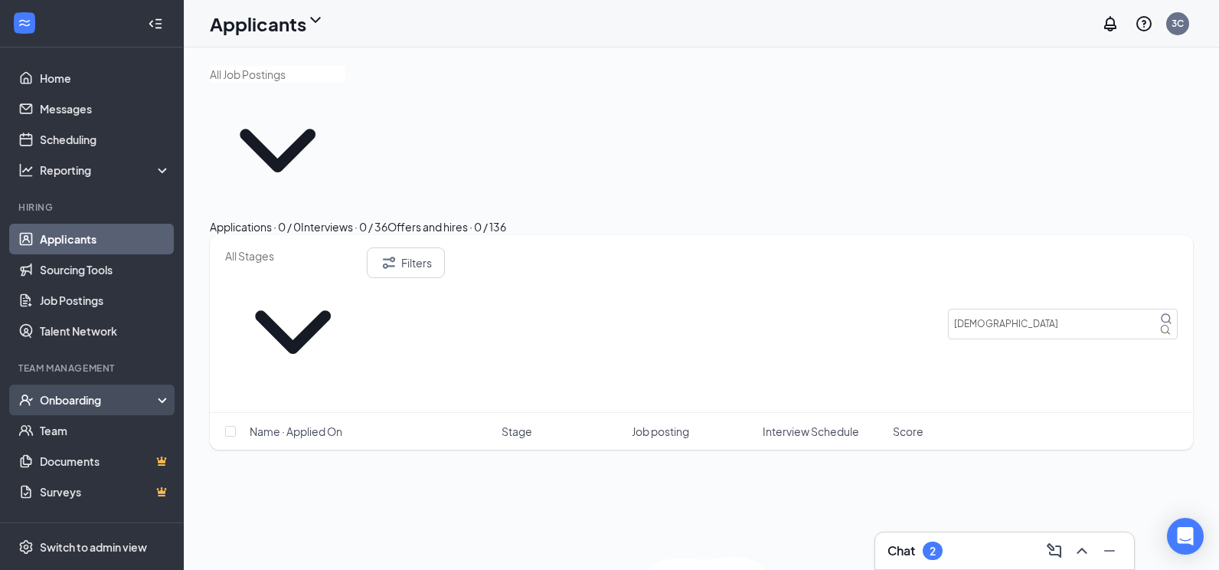
click at [116, 392] on div "Onboarding" at bounding box center [99, 399] width 118 height 15
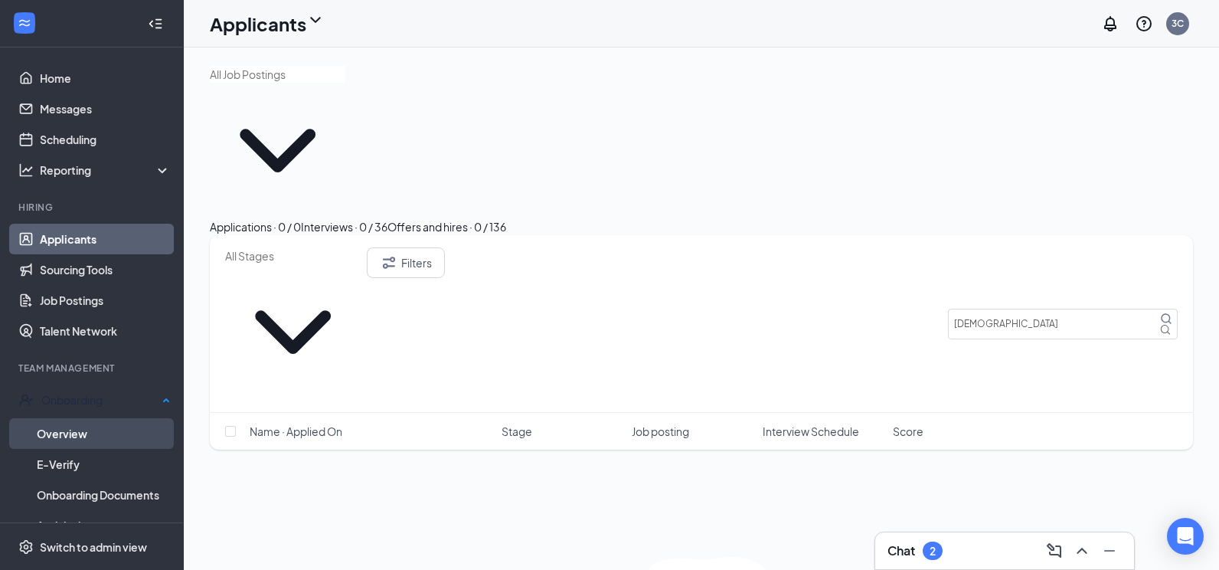
click at [116, 435] on link "Overview" at bounding box center [104, 433] width 134 height 31
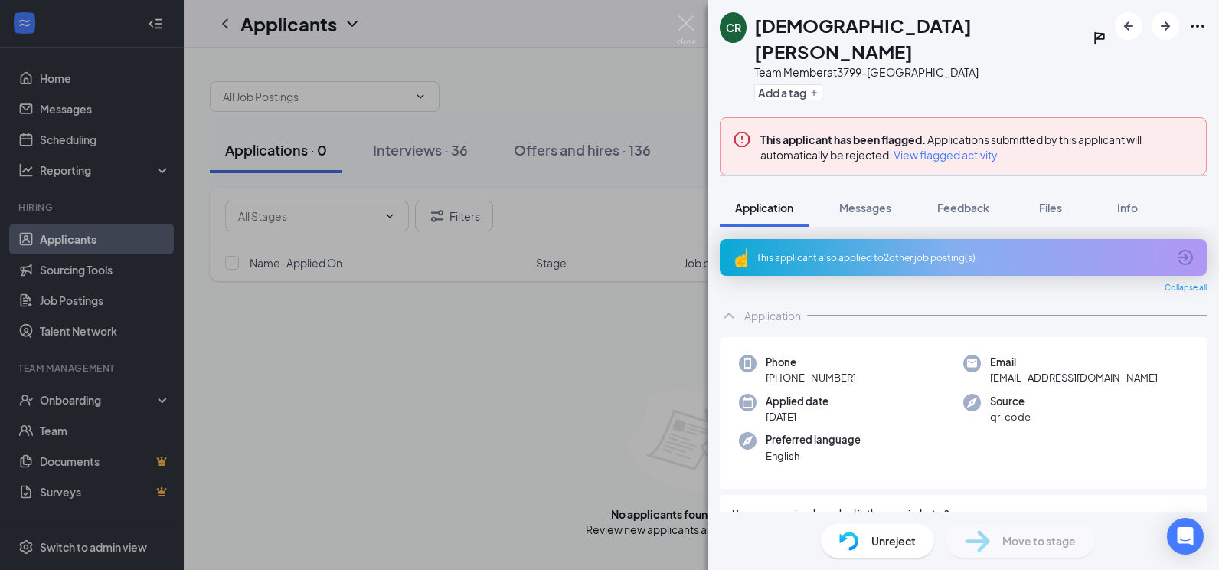
click at [900, 536] on span "Unreject" at bounding box center [893, 540] width 44 height 17
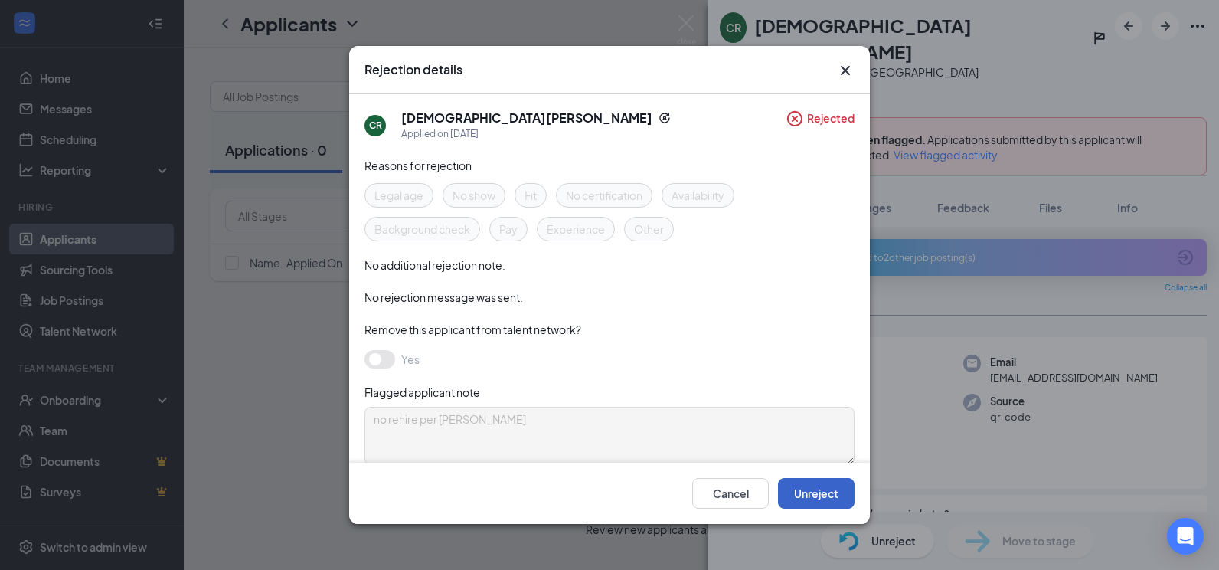
click at [808, 492] on button "Unreject" at bounding box center [816, 493] width 77 height 31
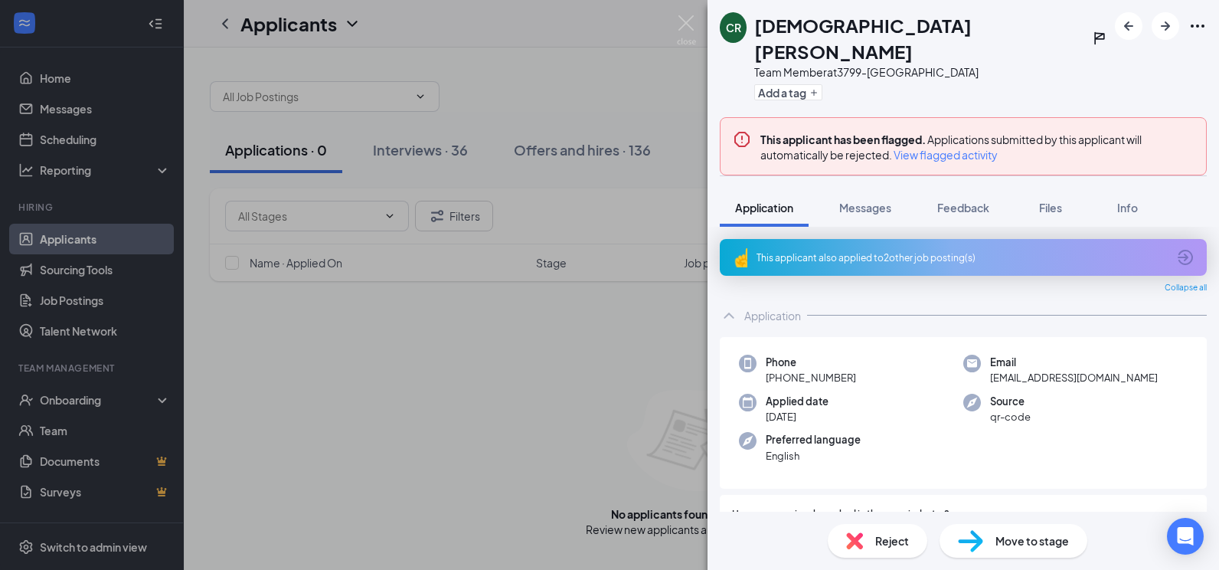
click at [1019, 539] on span "Move to stage" at bounding box center [1031, 540] width 73 height 17
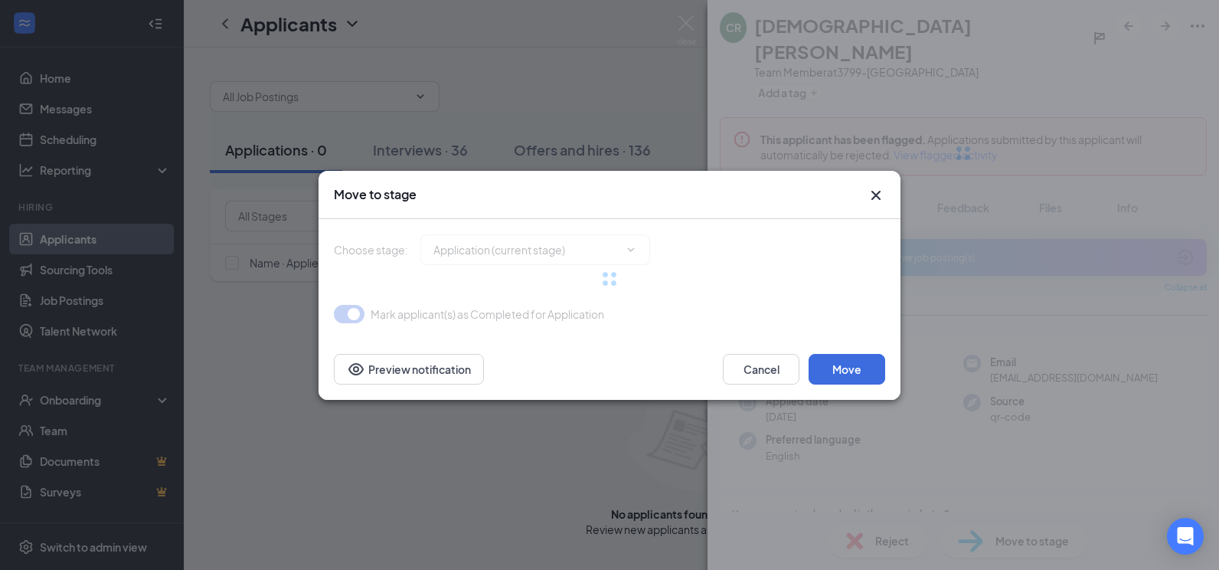
type input "Onsite Interview (next stage)"
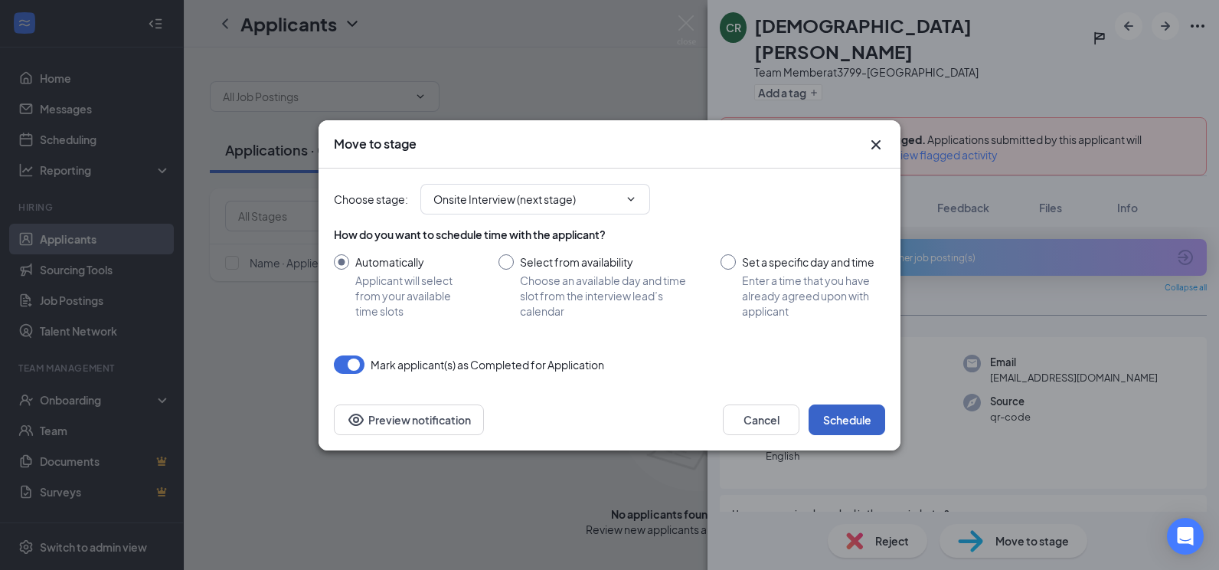
click at [837, 419] on button "Schedule" at bounding box center [846, 419] width 77 height 31
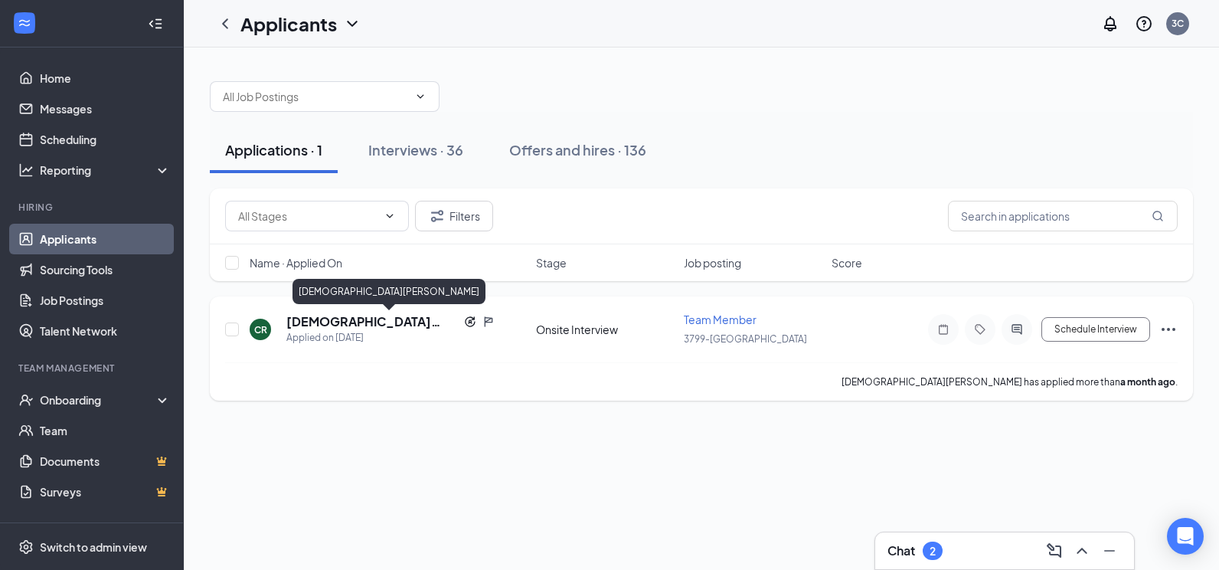
click at [354, 320] on h5 "[DEMOGRAPHIC_DATA][PERSON_NAME]" at bounding box center [371, 321] width 171 height 17
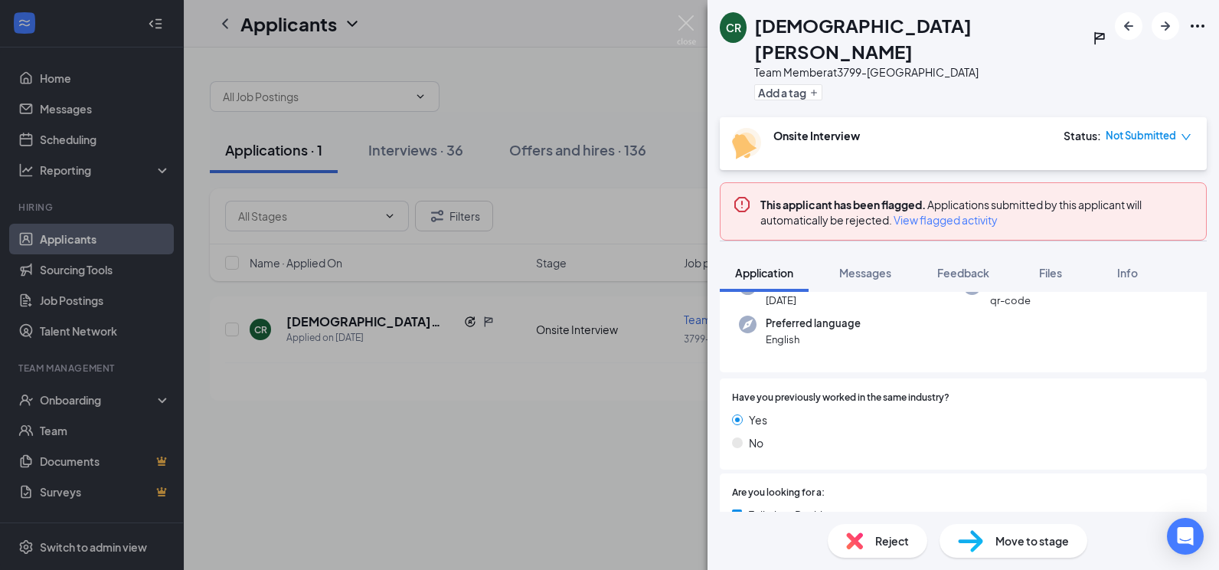
scroll to position [77, 0]
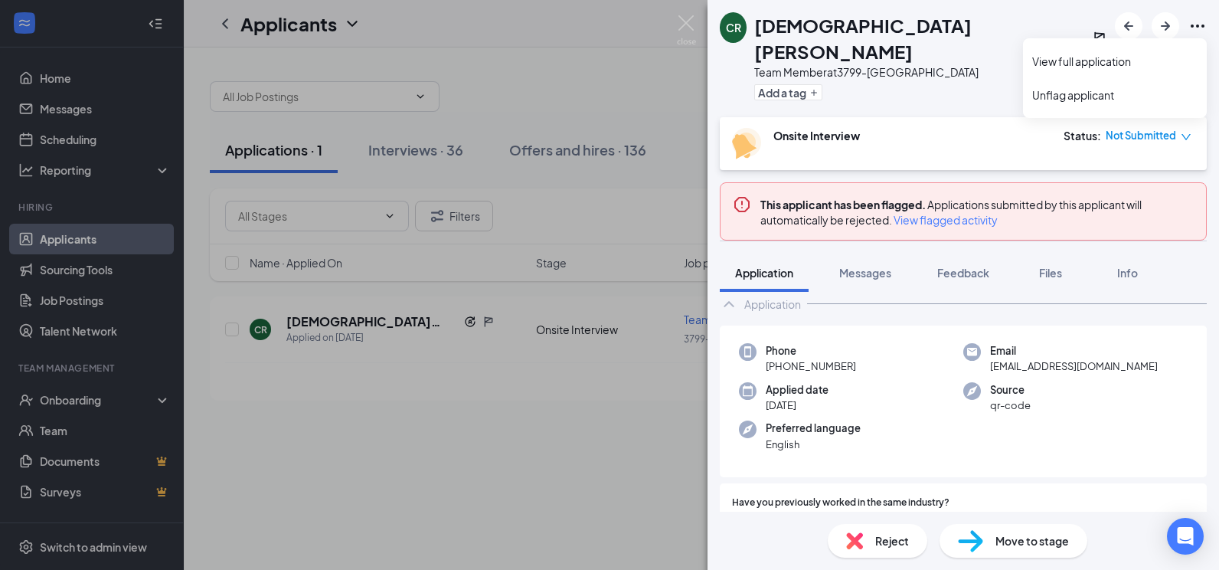
click at [1192, 28] on icon "Ellipses" at bounding box center [1197, 25] width 14 height 3
click at [1108, 64] on link "View full application" at bounding box center [1114, 61] width 165 height 15
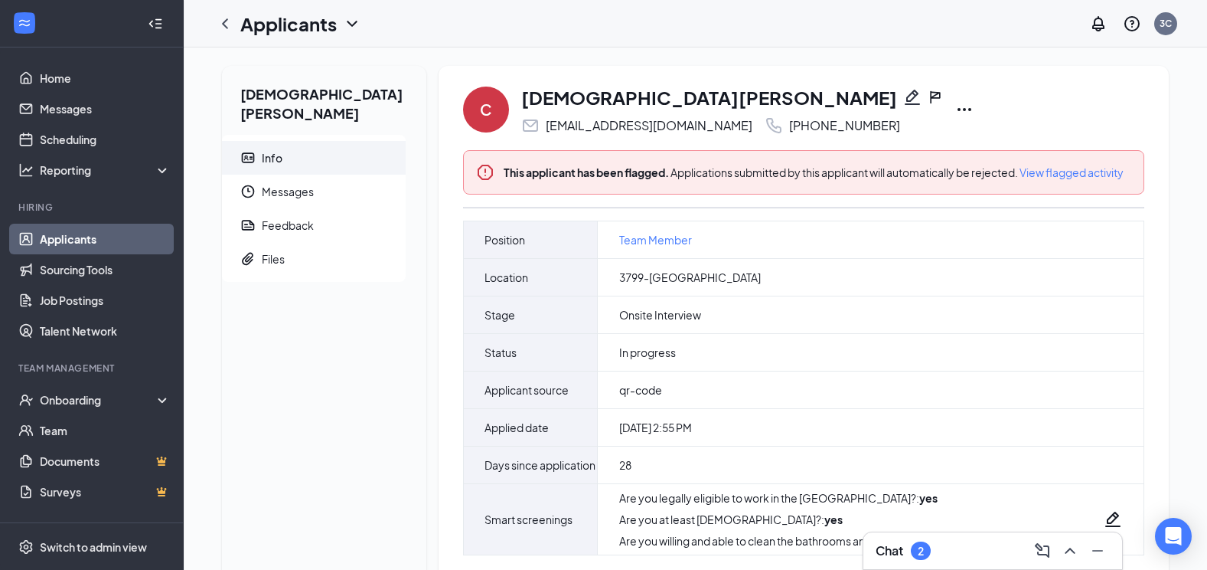
click at [955, 104] on icon "Ellipses" at bounding box center [964, 109] width 18 height 18
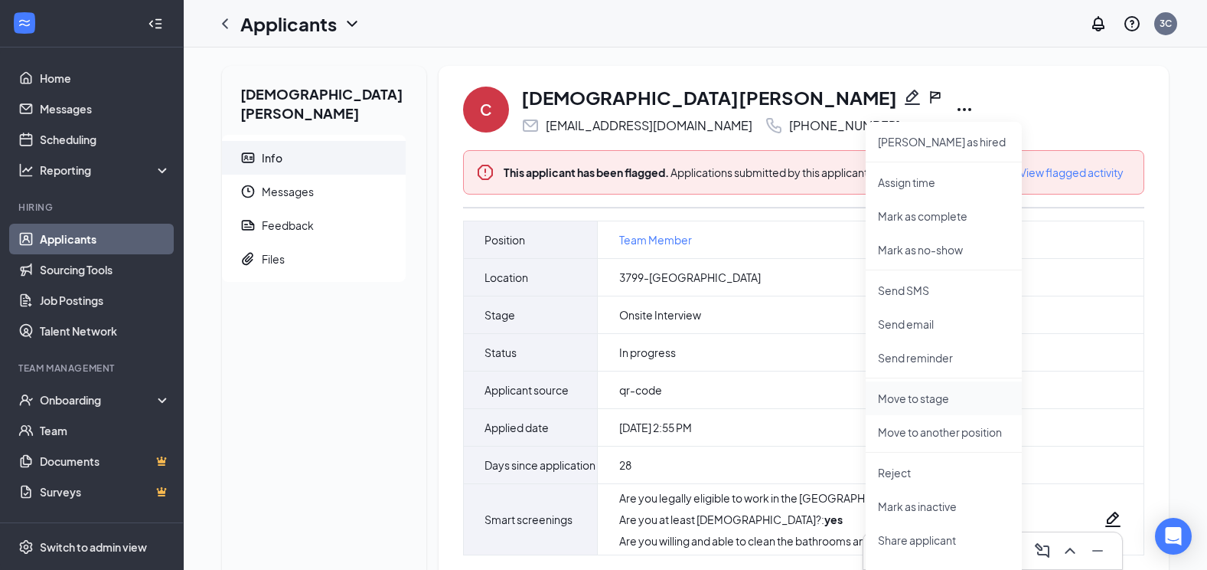
click at [905, 400] on p "Move to stage" at bounding box center [944, 397] width 132 height 15
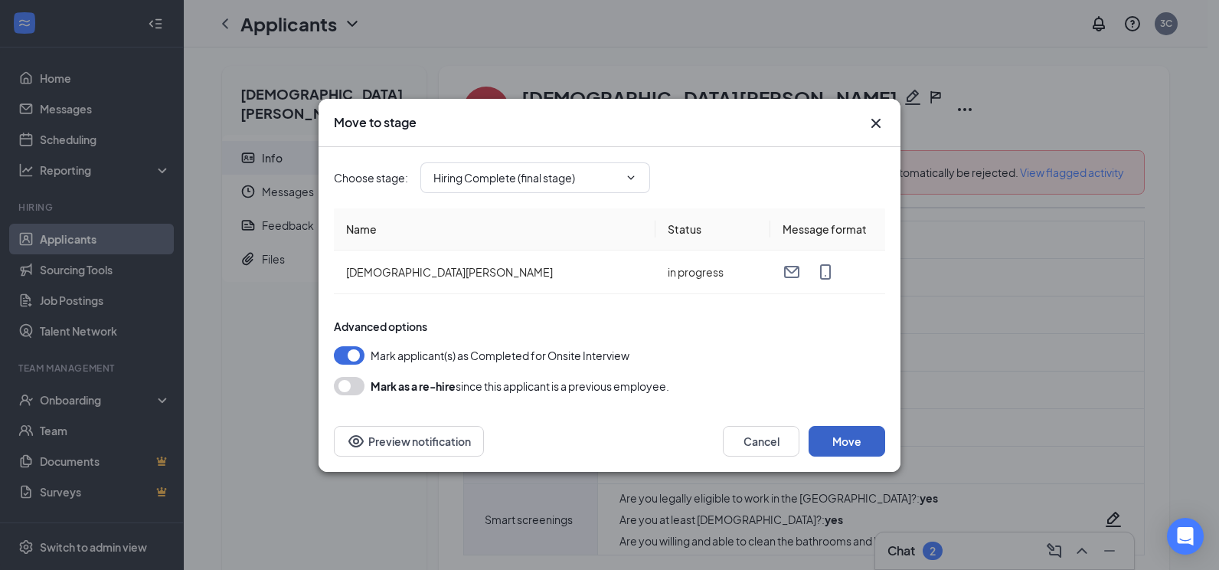
click at [865, 439] on button "Move" at bounding box center [846, 441] width 77 height 31
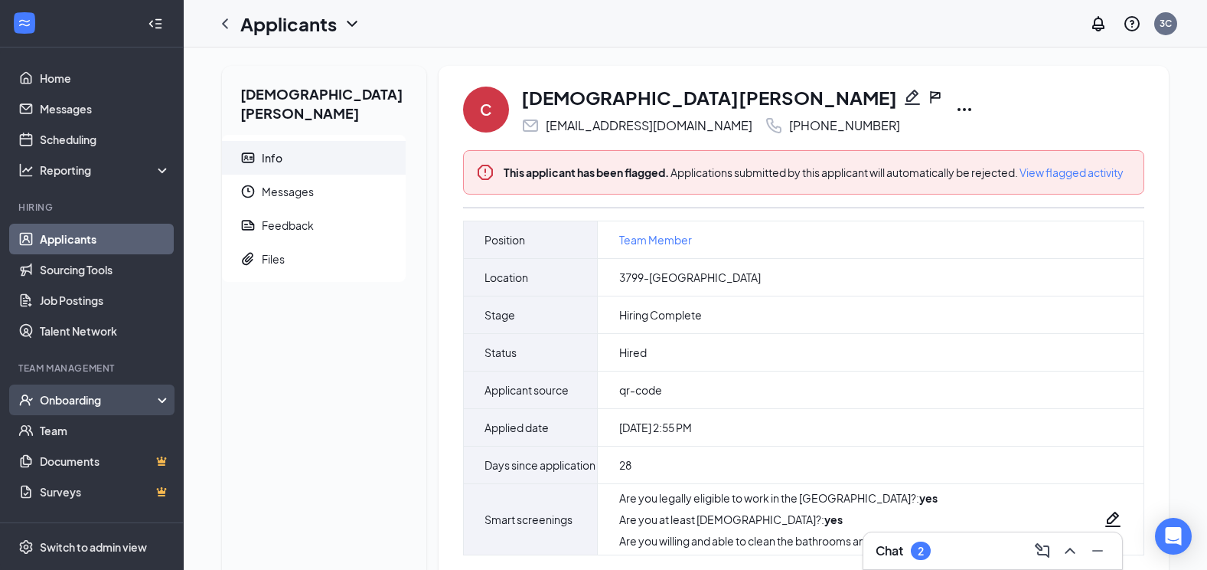
click at [71, 398] on div "Onboarding" at bounding box center [99, 399] width 118 height 15
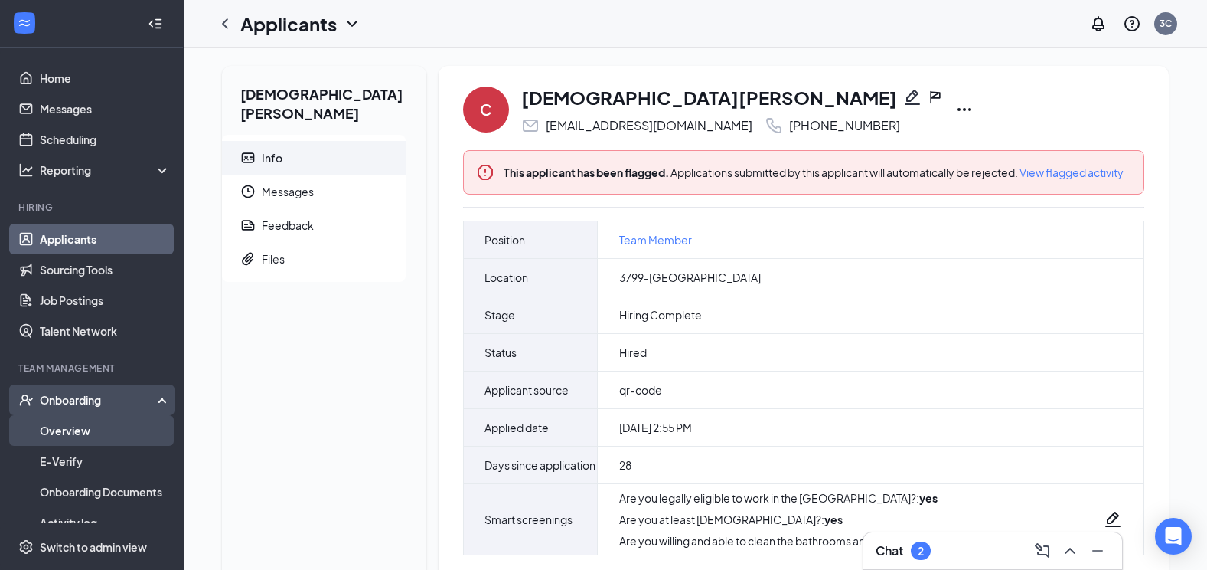
click at [77, 423] on link "Overview" at bounding box center [105, 430] width 131 height 31
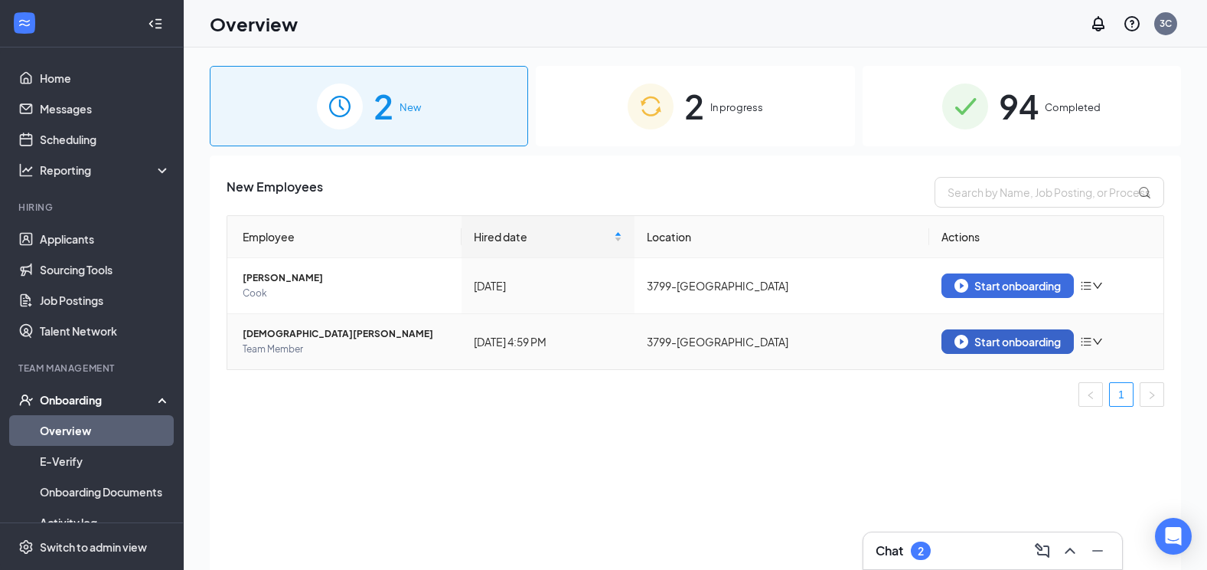
click at [1034, 344] on div "Start onboarding" at bounding box center [1008, 342] width 106 height 14
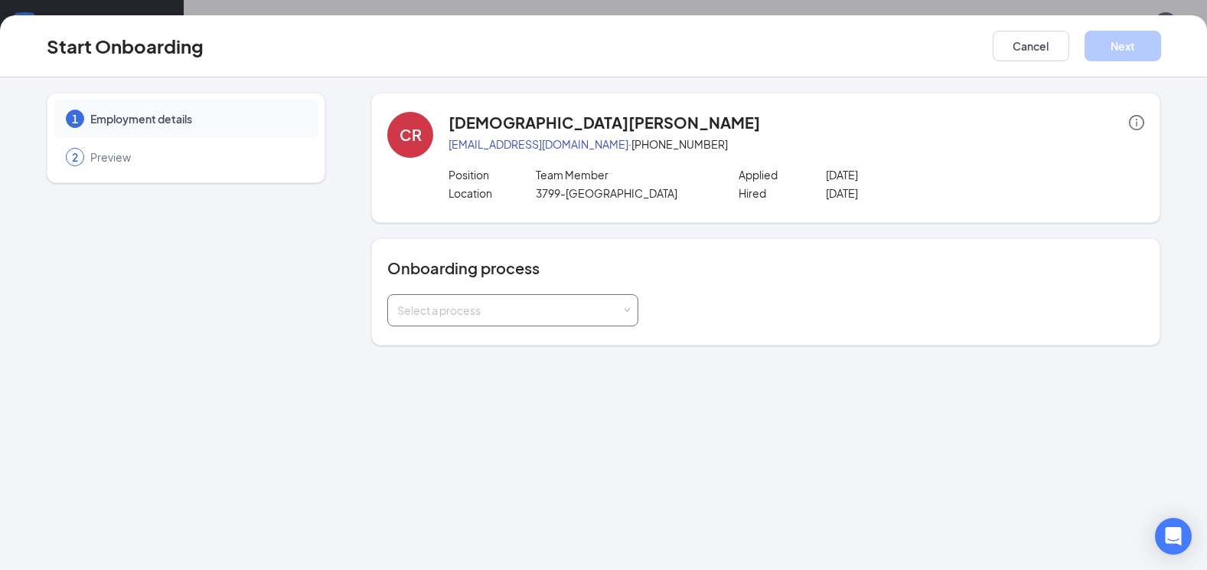
click at [609, 309] on div "Select a process" at bounding box center [509, 309] width 224 height 15
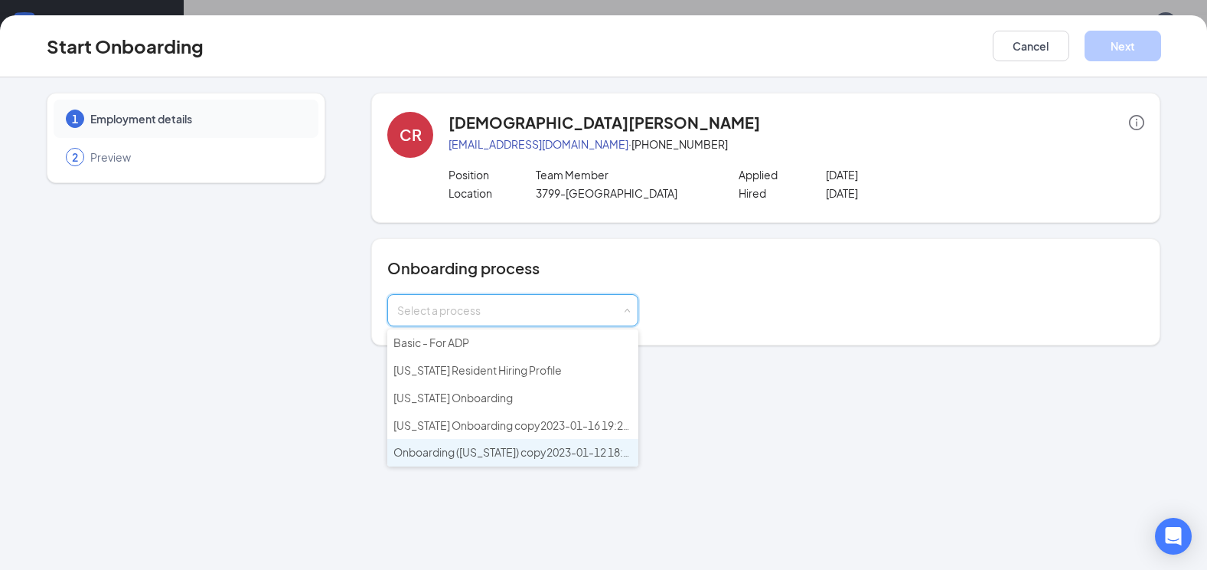
click at [507, 450] on span "Onboarding ([US_STATE]) copy2023-01-12 18:55:51" at bounding box center [521, 452] width 257 height 14
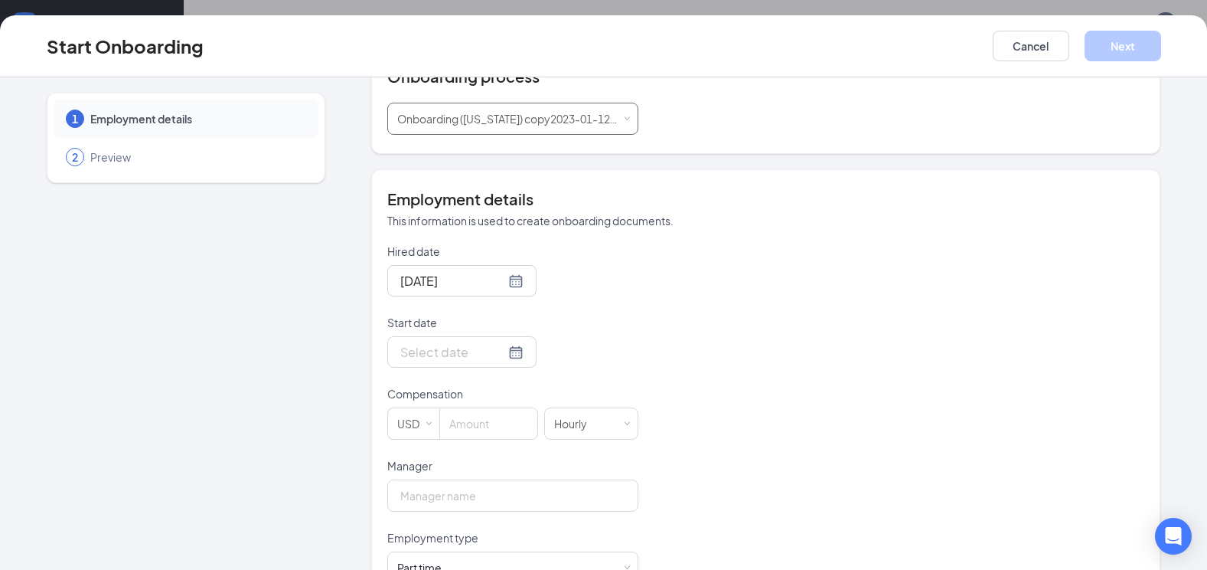
scroll to position [230, 0]
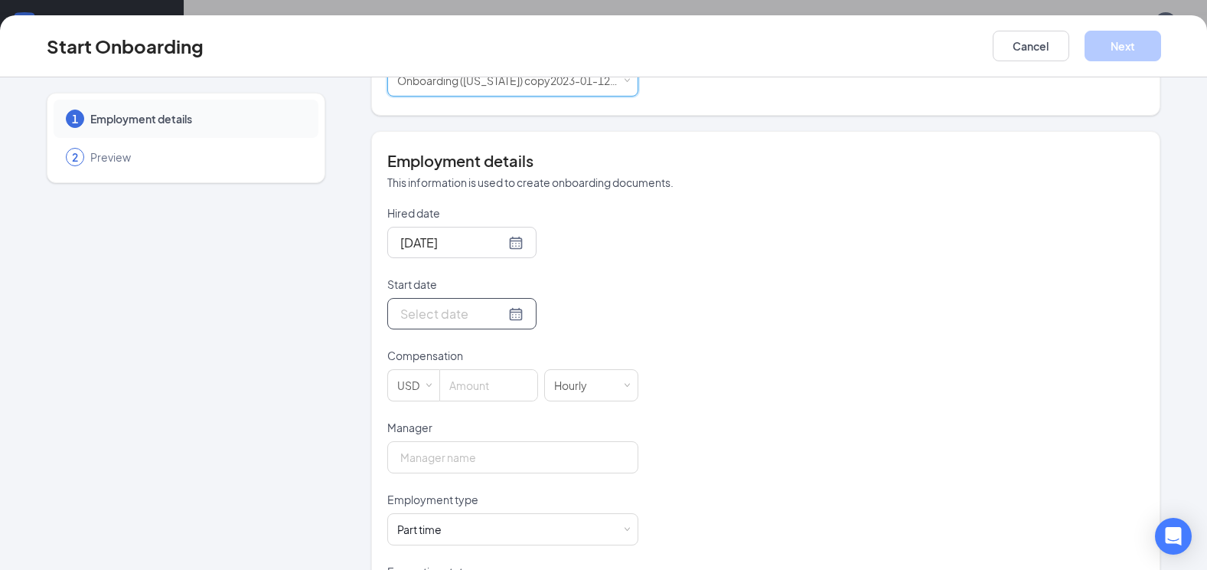
click at [503, 315] on div at bounding box center [461, 313] width 123 height 19
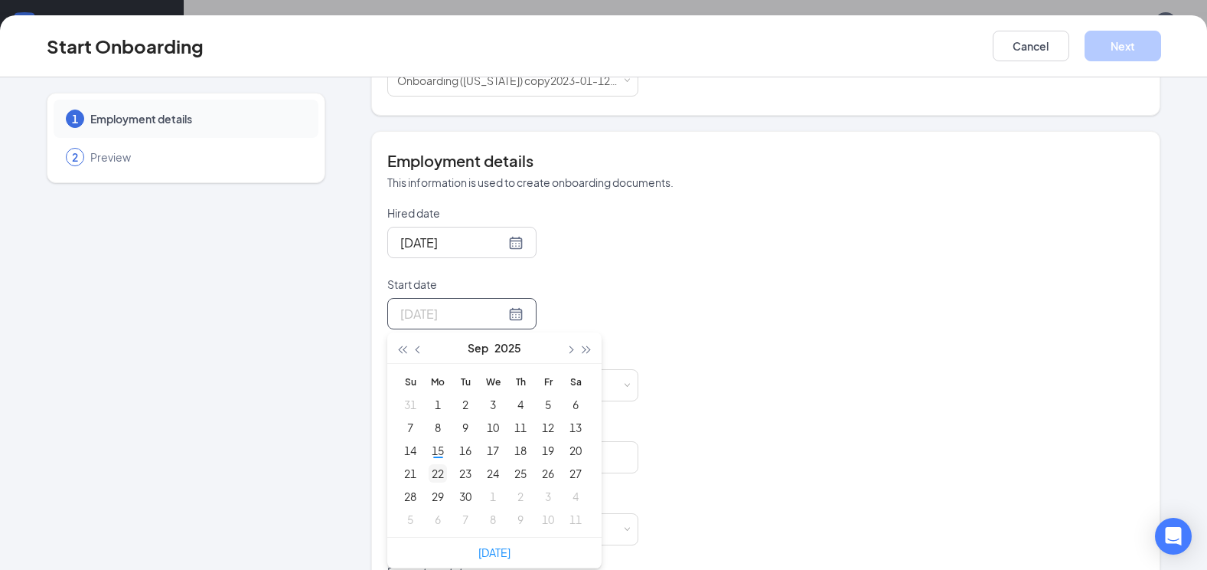
type input "[DATE]"
click at [433, 471] on div "22" at bounding box center [438, 473] width 18 height 18
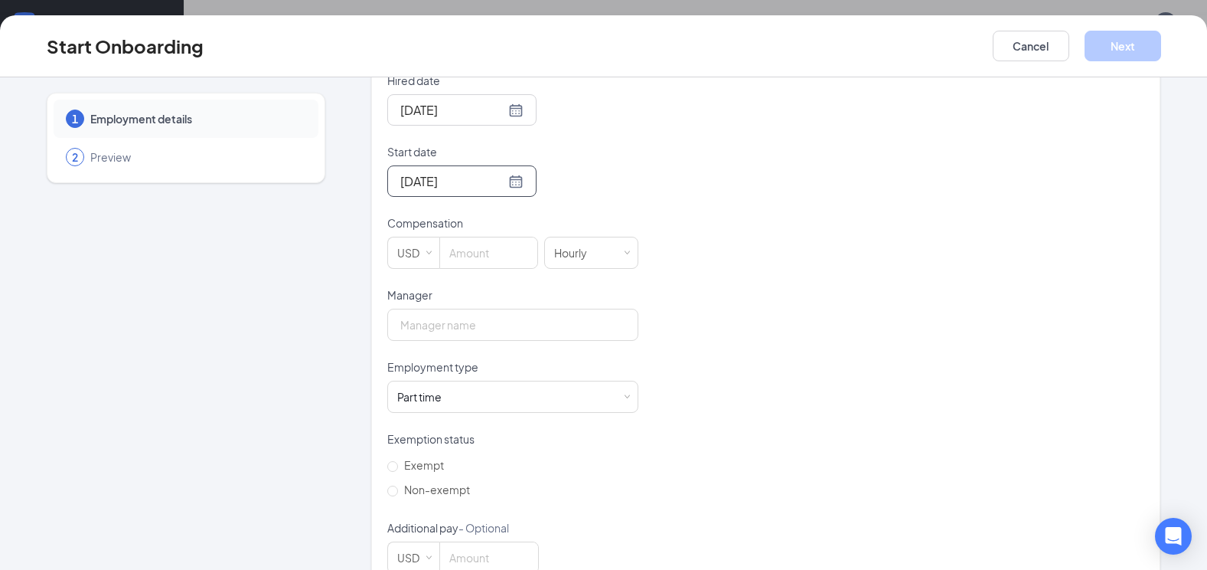
scroll to position [383, 0]
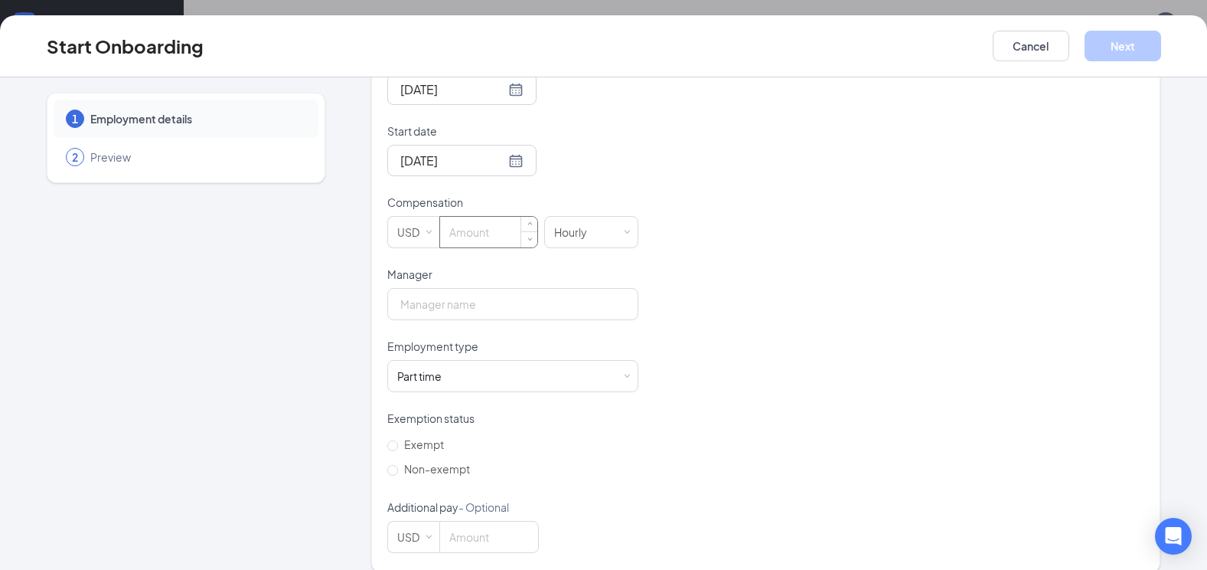
click at [504, 236] on input at bounding box center [488, 232] width 97 height 31
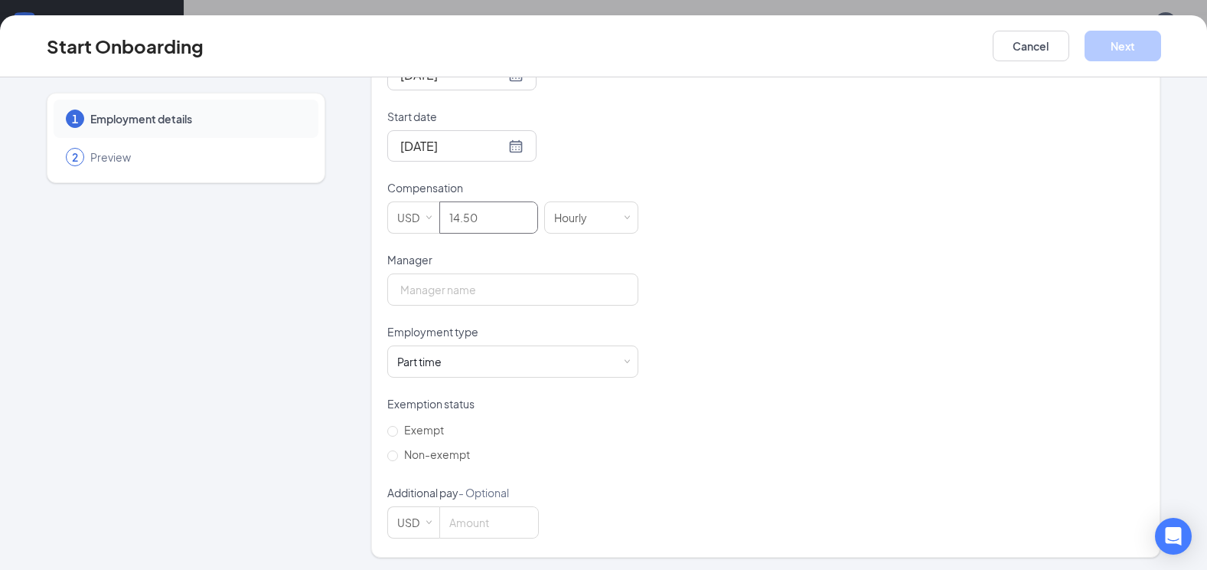
scroll to position [400, 0]
type input "14.5"
click at [443, 281] on input "Manager" at bounding box center [512, 286] width 251 height 32
type input "[PERSON_NAME]"
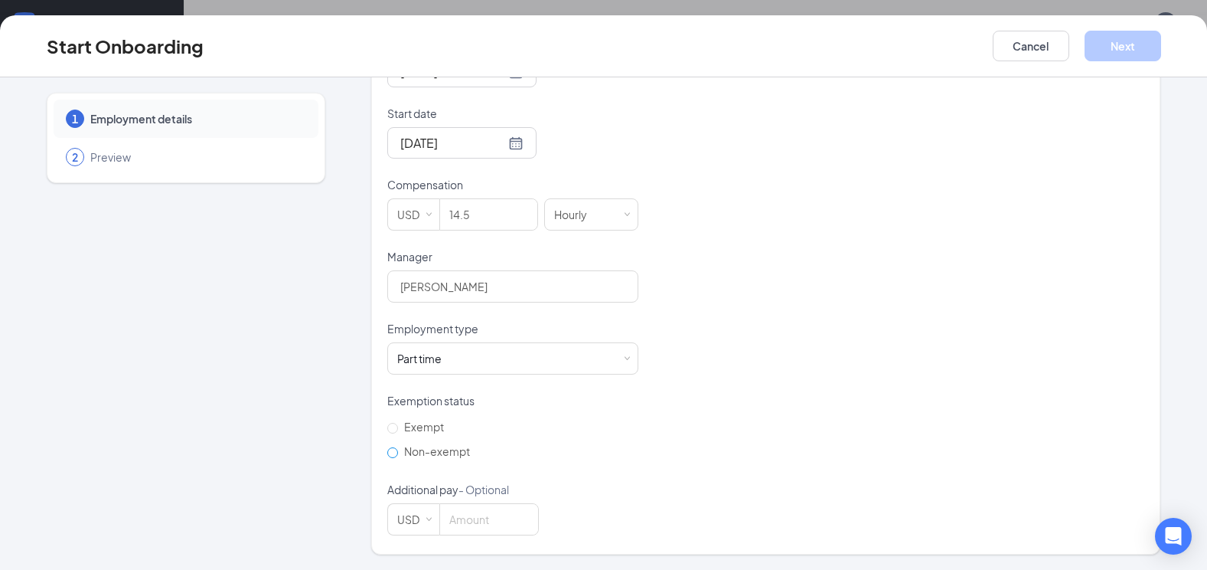
click at [447, 453] on span "Non-exempt" at bounding box center [437, 451] width 78 height 14
click at [398, 453] on input "Non-exempt" at bounding box center [392, 452] width 11 height 11
radio input "true"
click at [1115, 39] on button "Next" at bounding box center [1123, 46] width 77 height 31
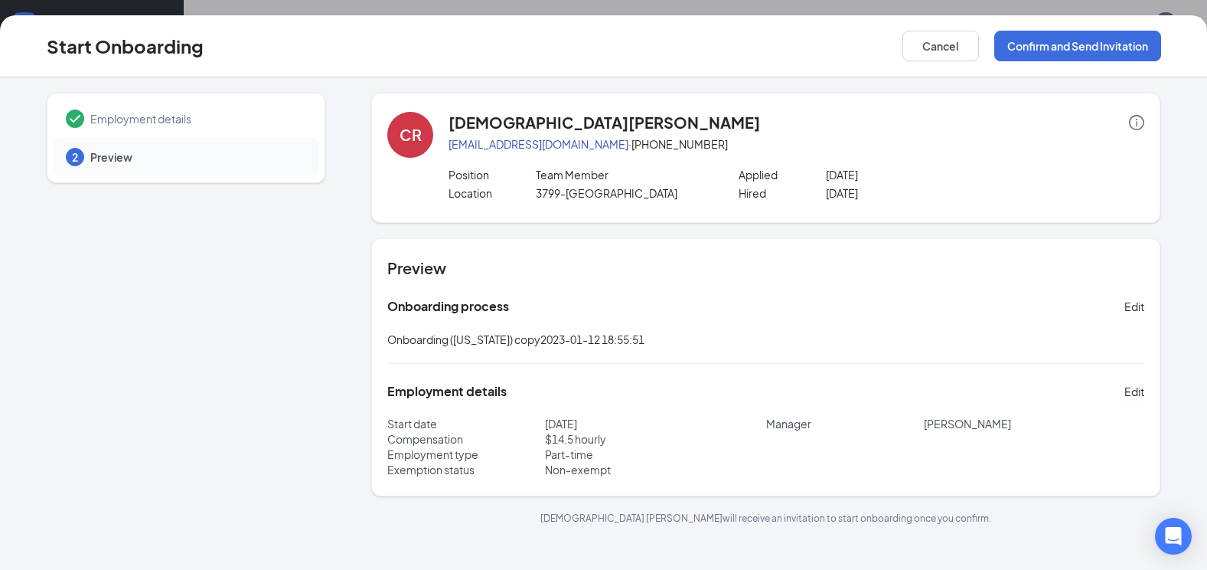
scroll to position [0, 0]
click at [1082, 44] on button "Confirm and Send Invitation" at bounding box center [1077, 46] width 167 height 31
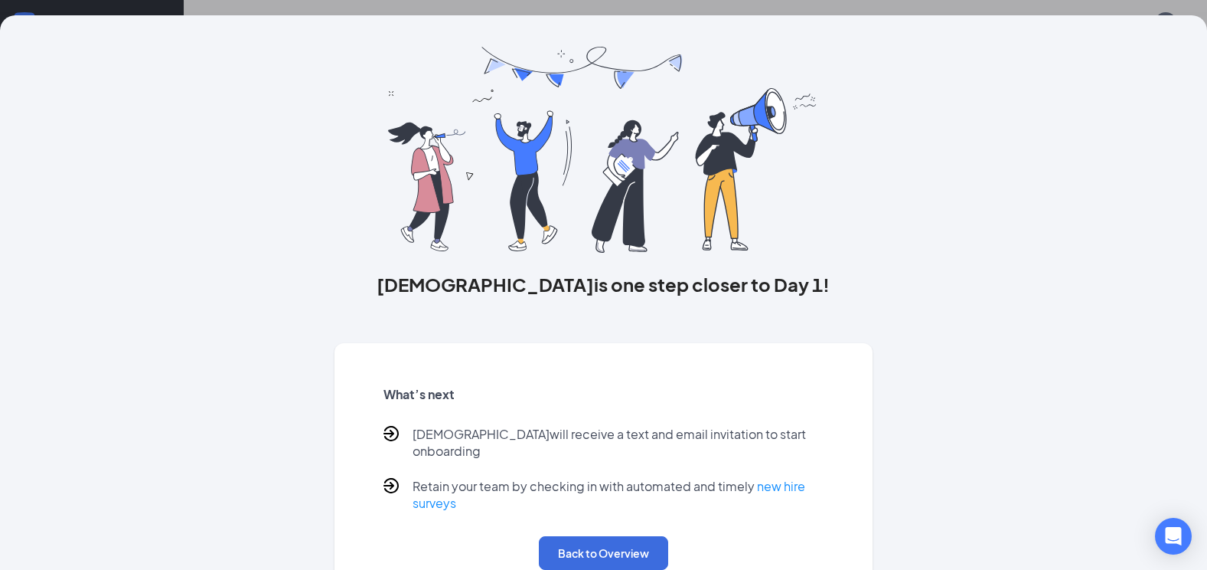
scroll to position [58, 0]
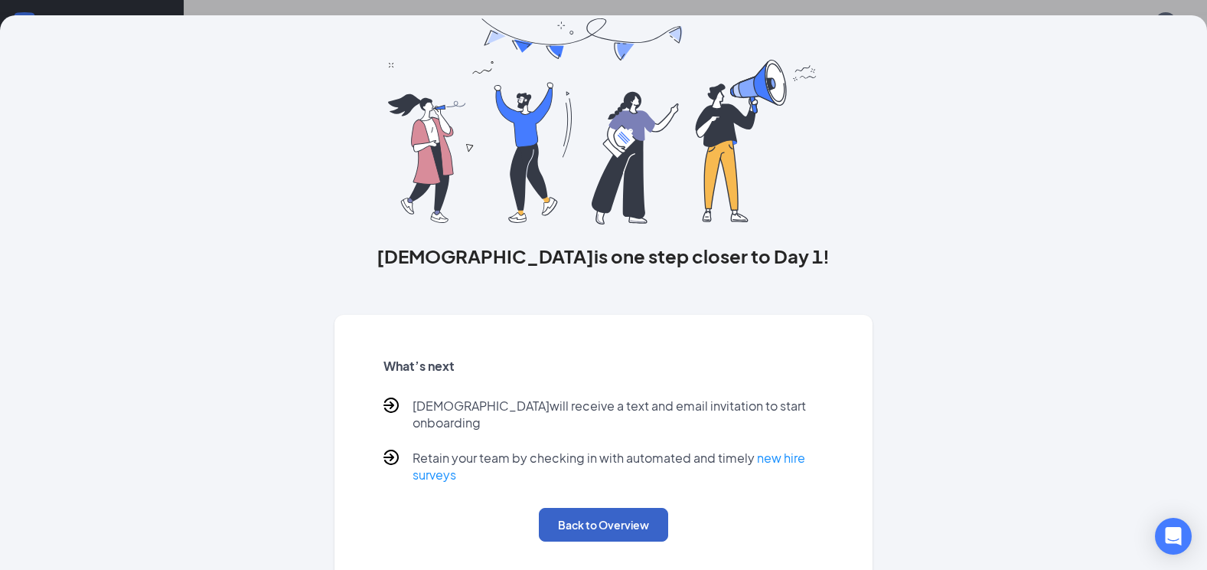
click at [615, 508] on button "Back to Overview" at bounding box center [603, 525] width 129 height 34
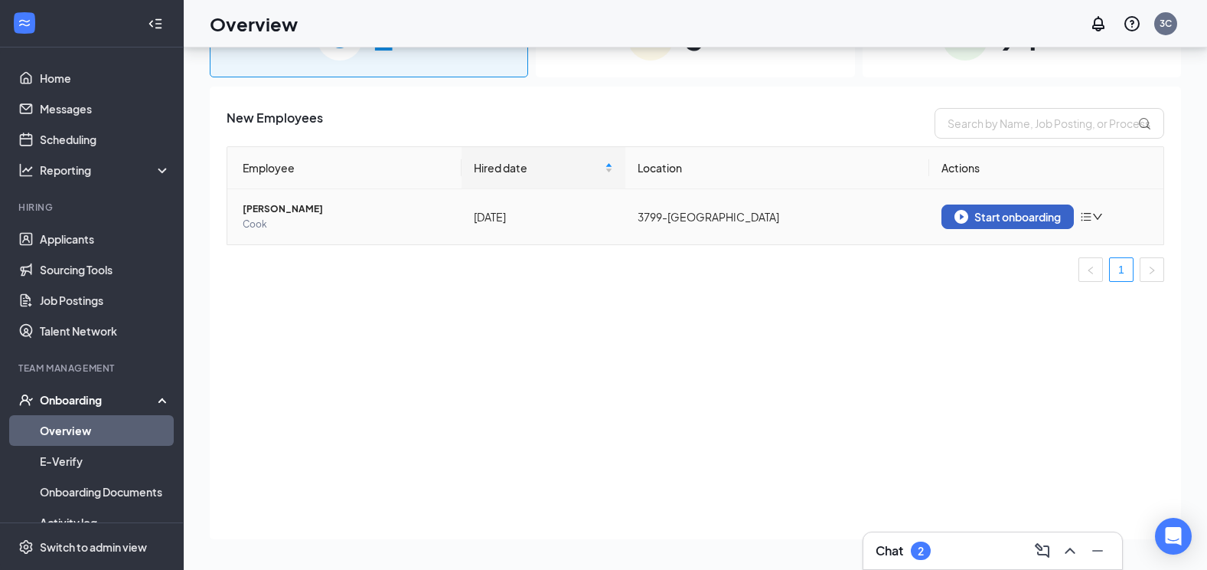
click at [1040, 220] on div "Start onboarding" at bounding box center [1008, 217] width 106 height 14
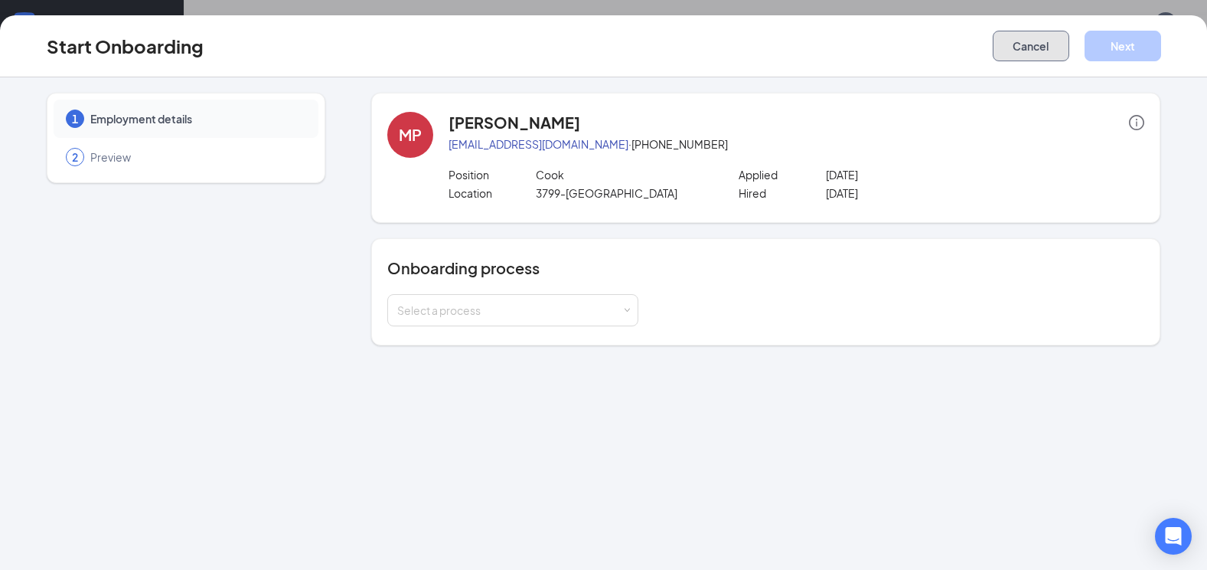
click at [1059, 47] on button "Cancel" at bounding box center [1031, 46] width 77 height 31
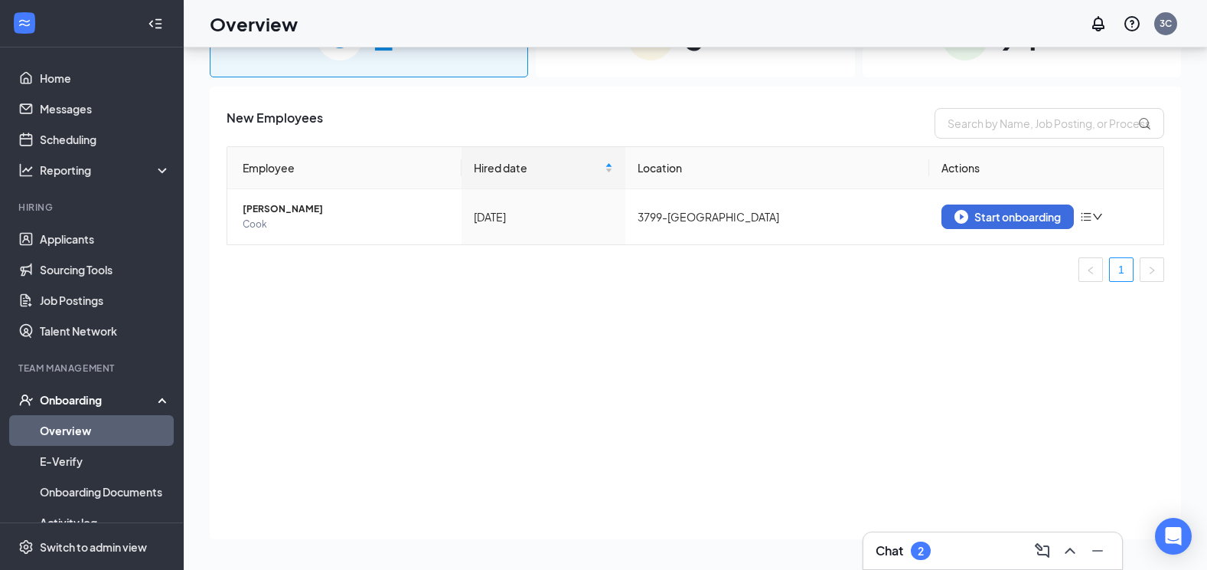
click at [117, 424] on link "Overview" at bounding box center [105, 430] width 131 height 31
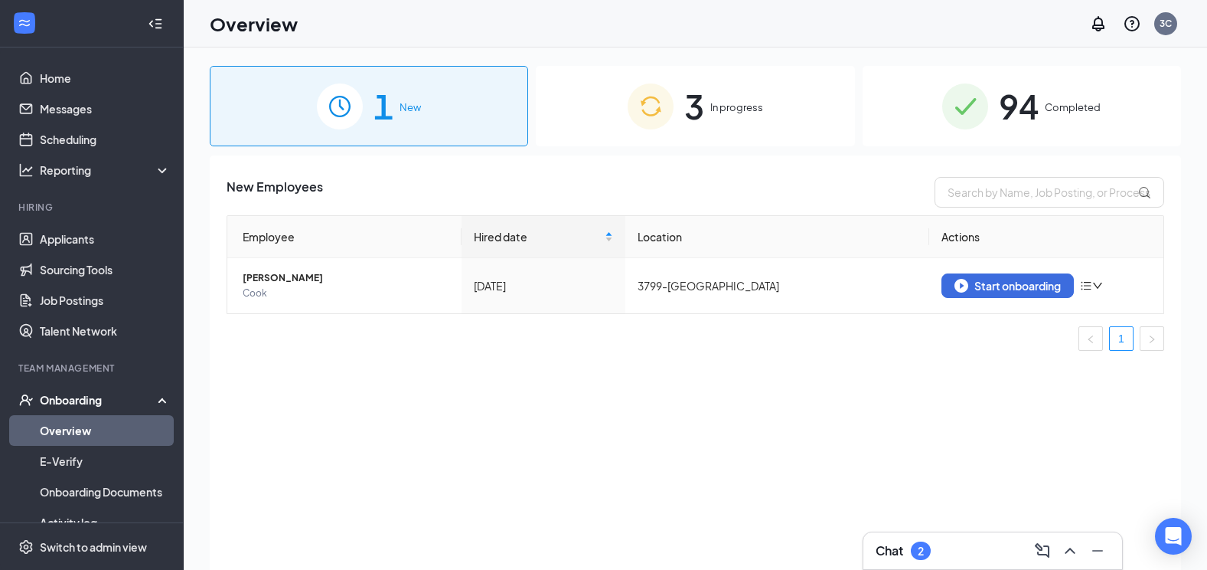
click at [743, 103] on span "In progress" at bounding box center [736, 107] width 53 height 15
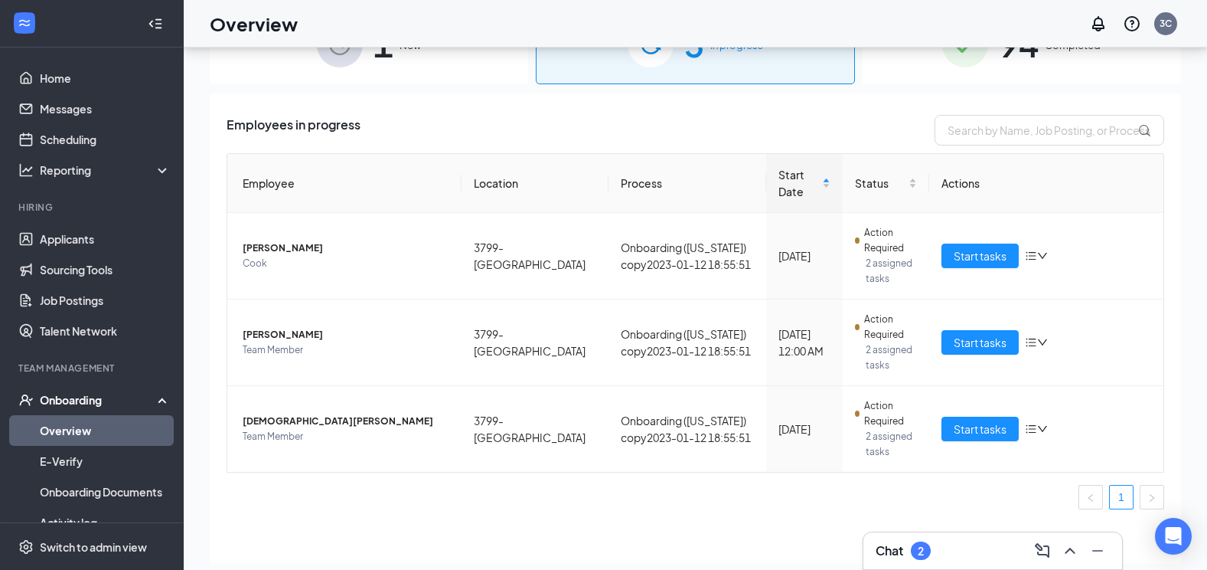
scroll to position [69, 0]
